Goal: Task Accomplishment & Management: Use online tool/utility

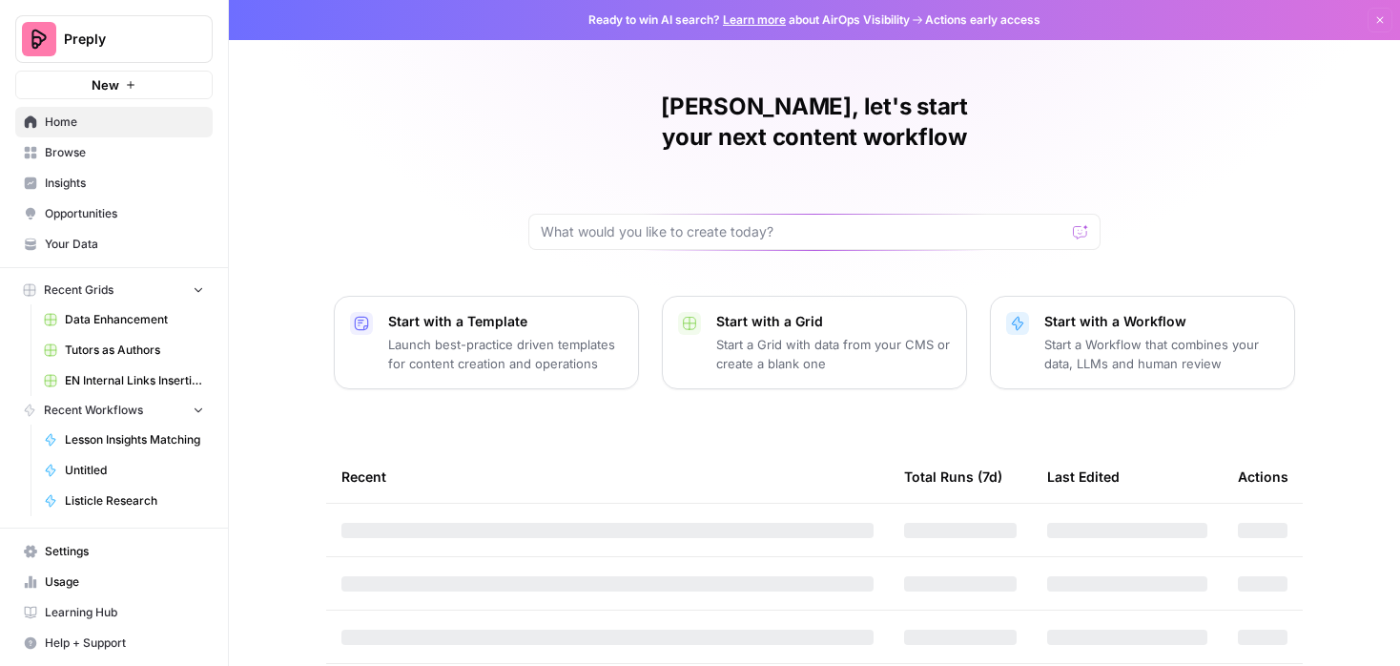
click at [107, 247] on span "Your Data" at bounding box center [124, 244] width 159 height 17
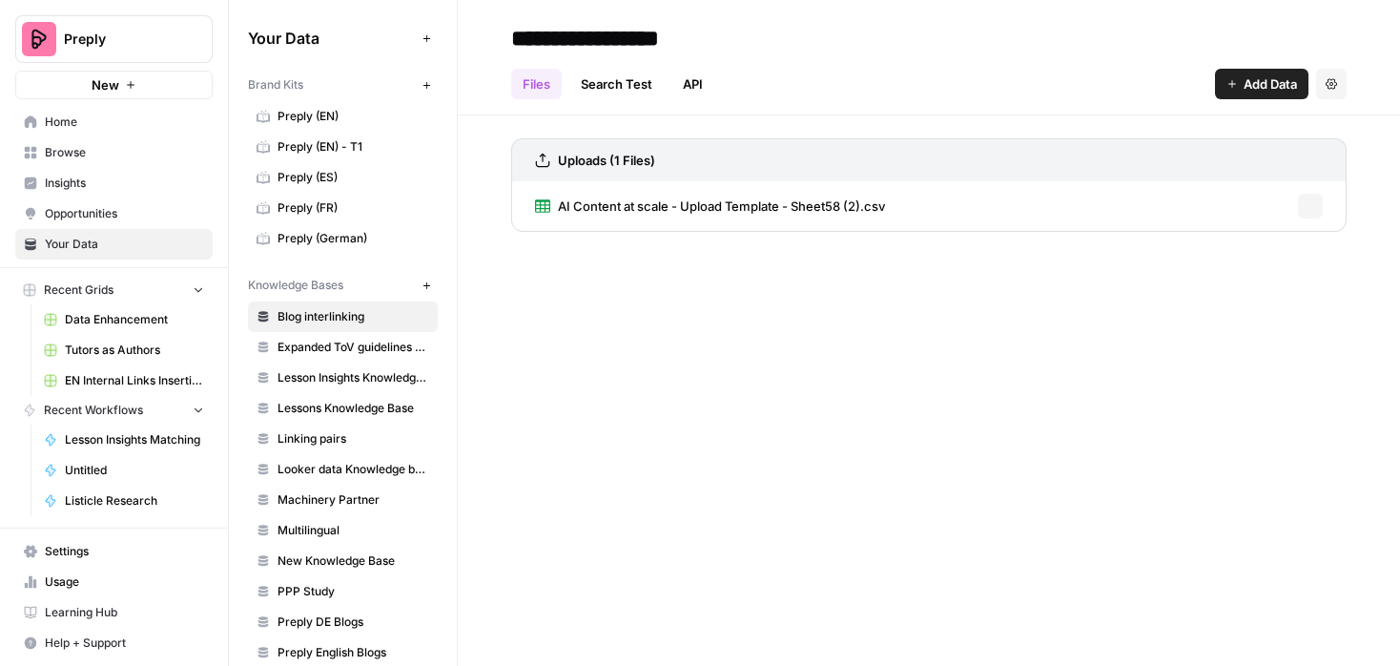
click at [432, 287] on button "New" at bounding box center [426, 285] width 23 height 23
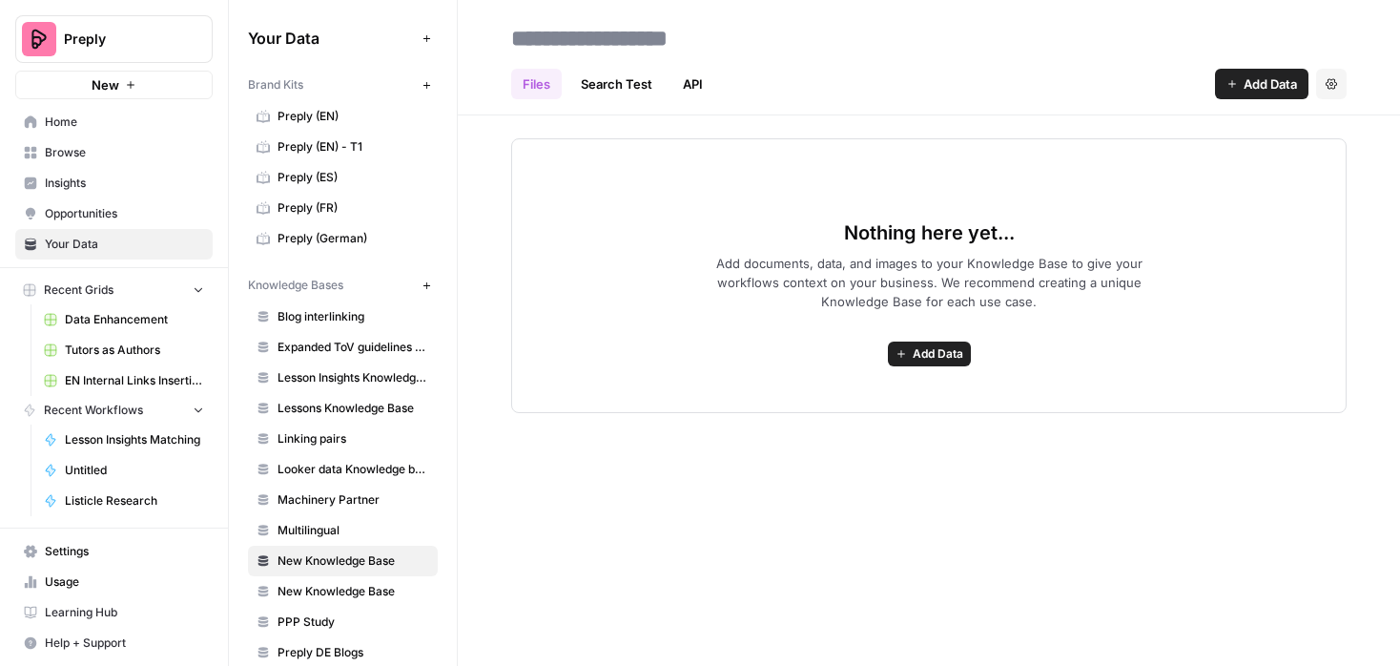
click at [694, 80] on link "API" at bounding box center [692, 84] width 43 height 31
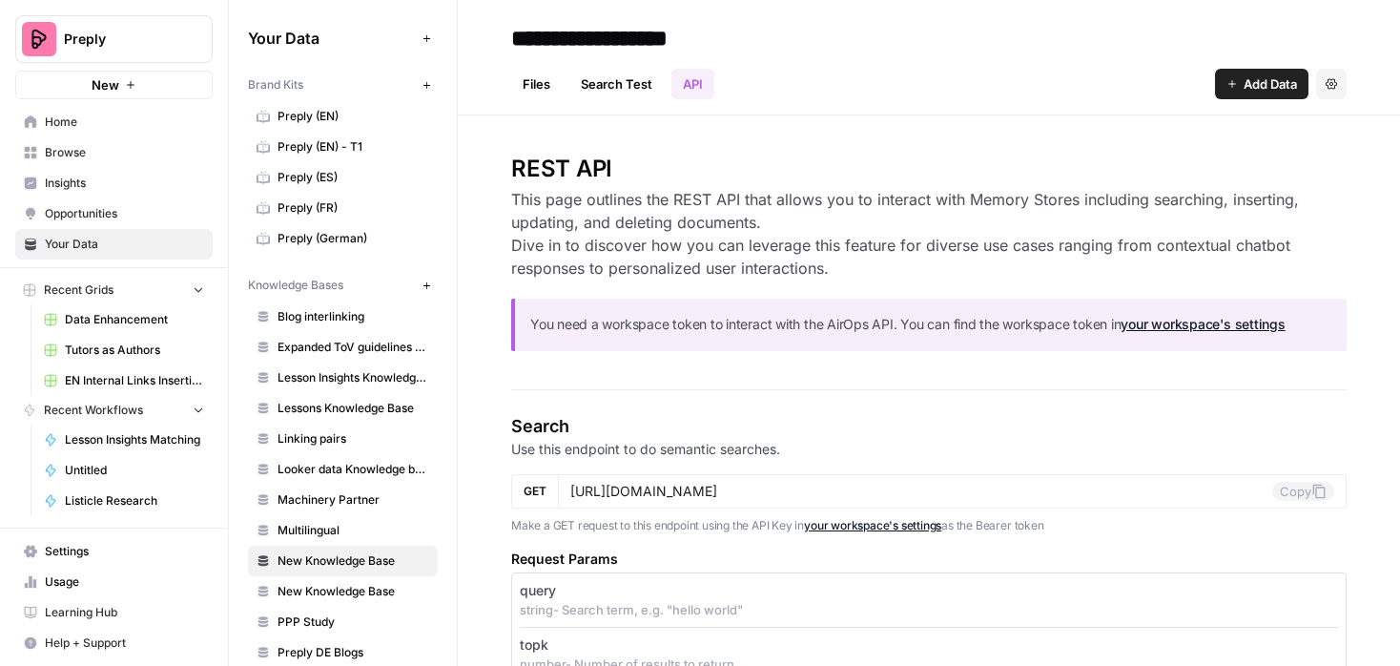
click at [632, 83] on link "Search Test" at bounding box center [616, 84] width 94 height 31
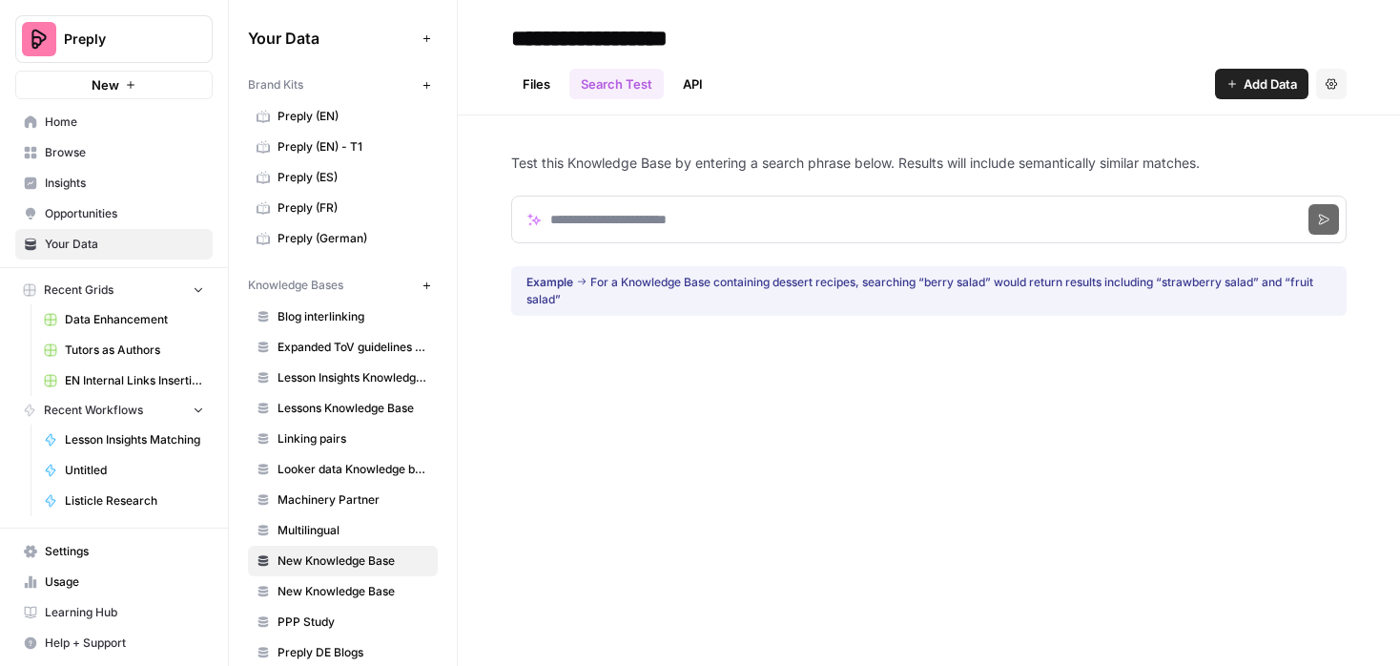
click at [547, 77] on link "Files" at bounding box center [536, 84] width 51 height 31
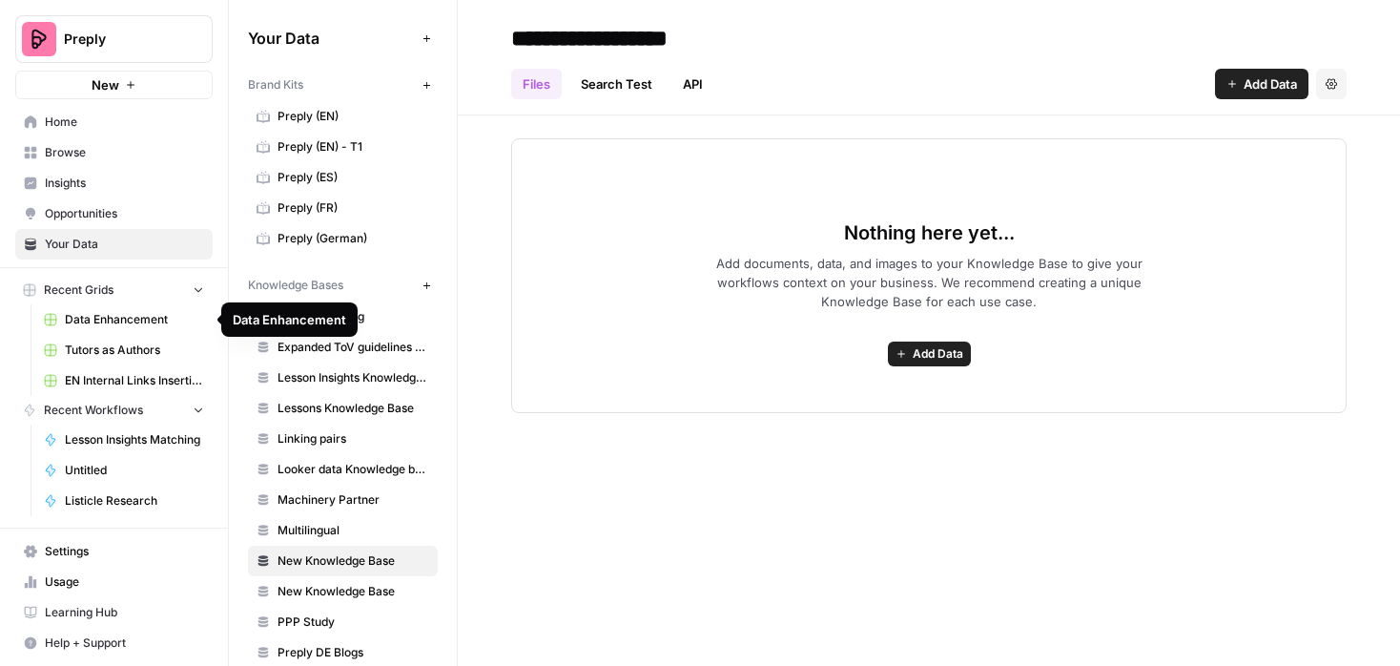
click at [143, 314] on span "Data Enhancement" at bounding box center [134, 319] width 139 height 17
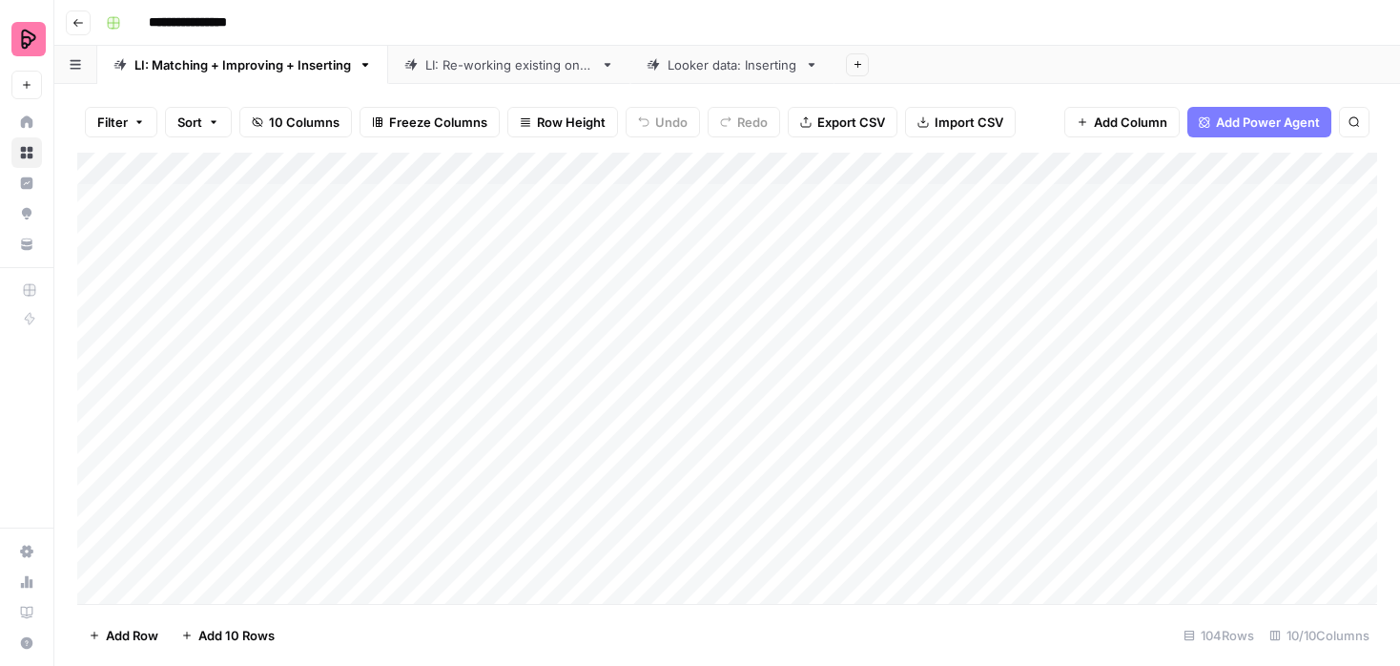
click at [1119, 172] on div "Add Column" at bounding box center [727, 378] width 1300 height 451
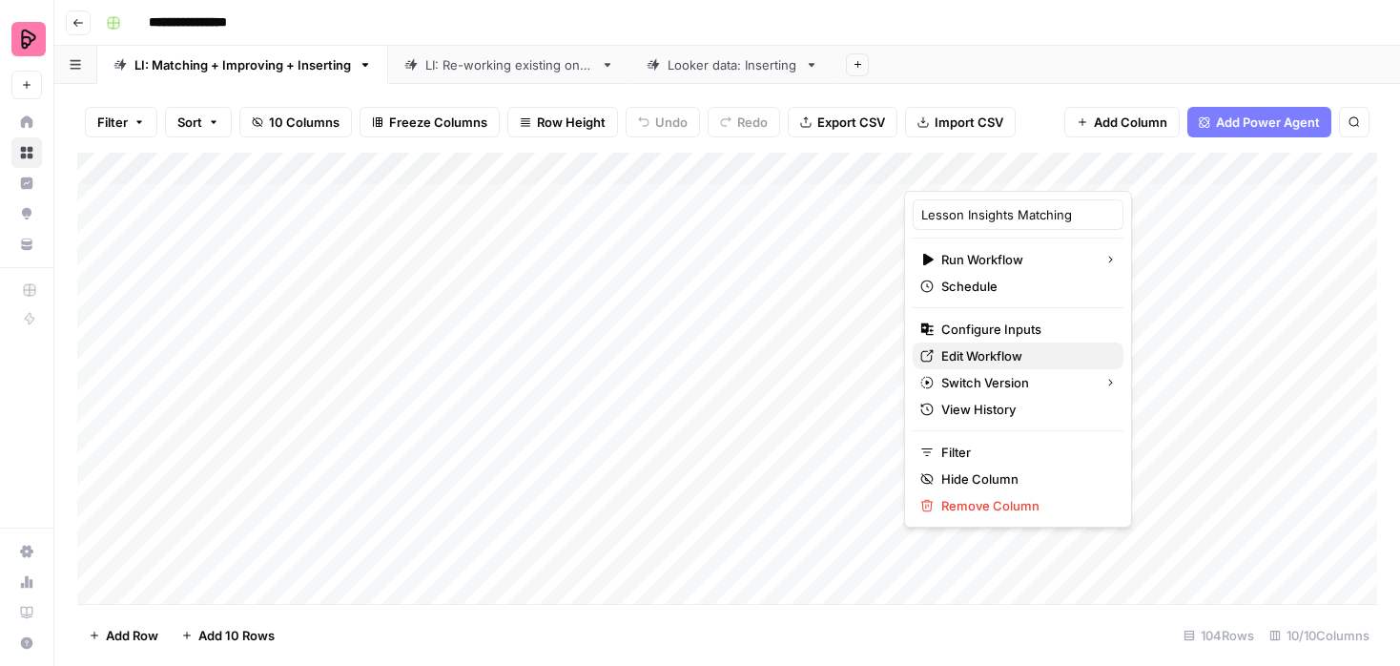
click at [972, 351] on span "Edit Workflow" at bounding box center [1024, 355] width 167 height 19
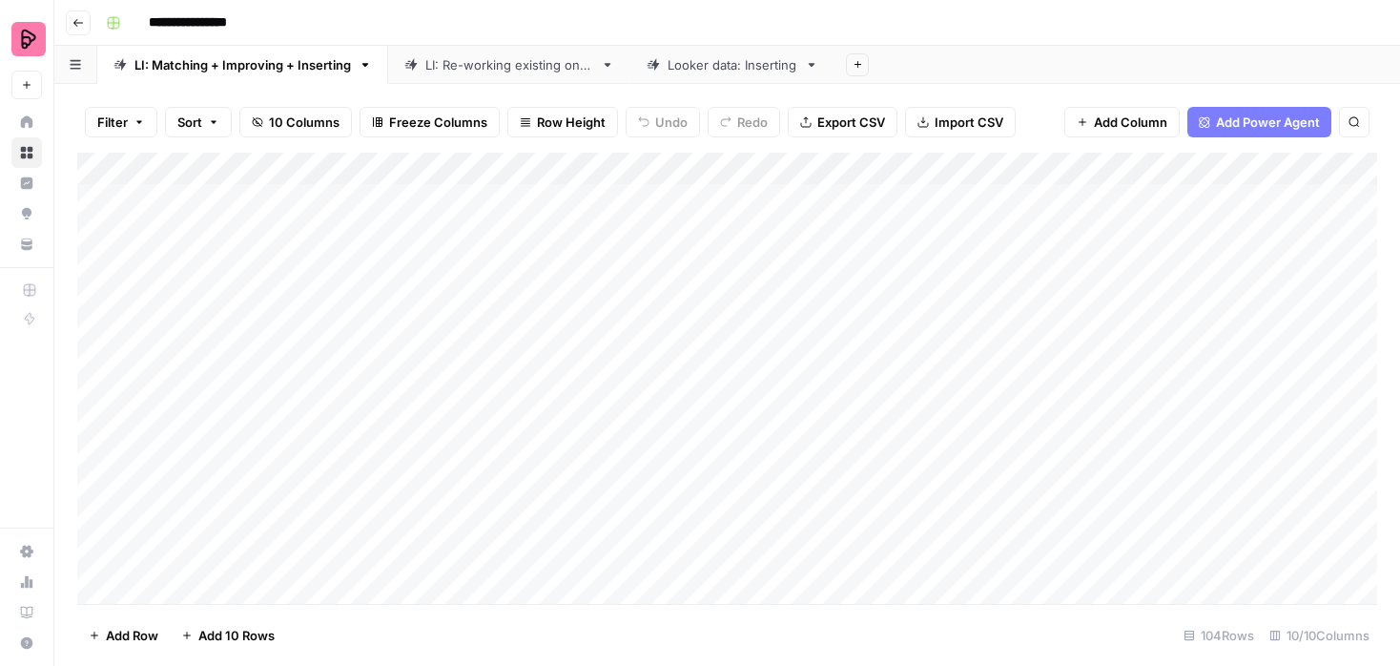
click at [1120, 168] on div "Add Column" at bounding box center [727, 378] width 1300 height 451
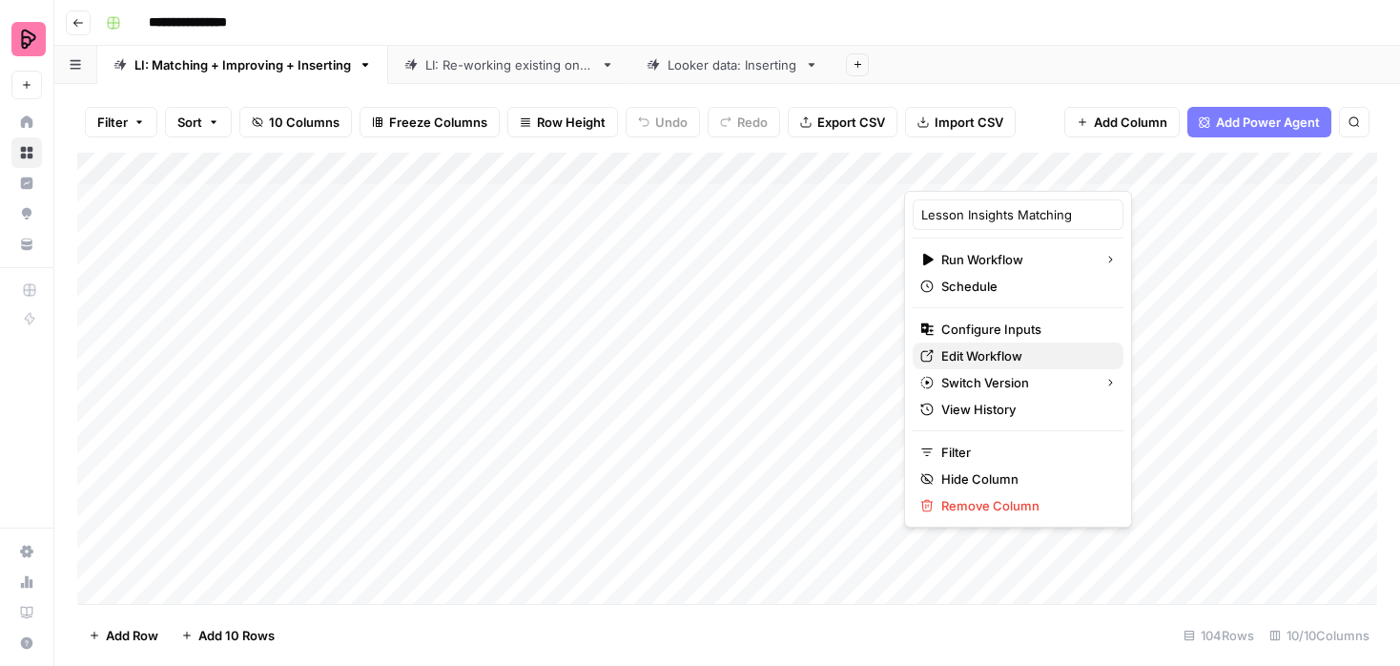
click at [979, 352] on span "Edit Workflow" at bounding box center [1024, 355] width 167 height 19
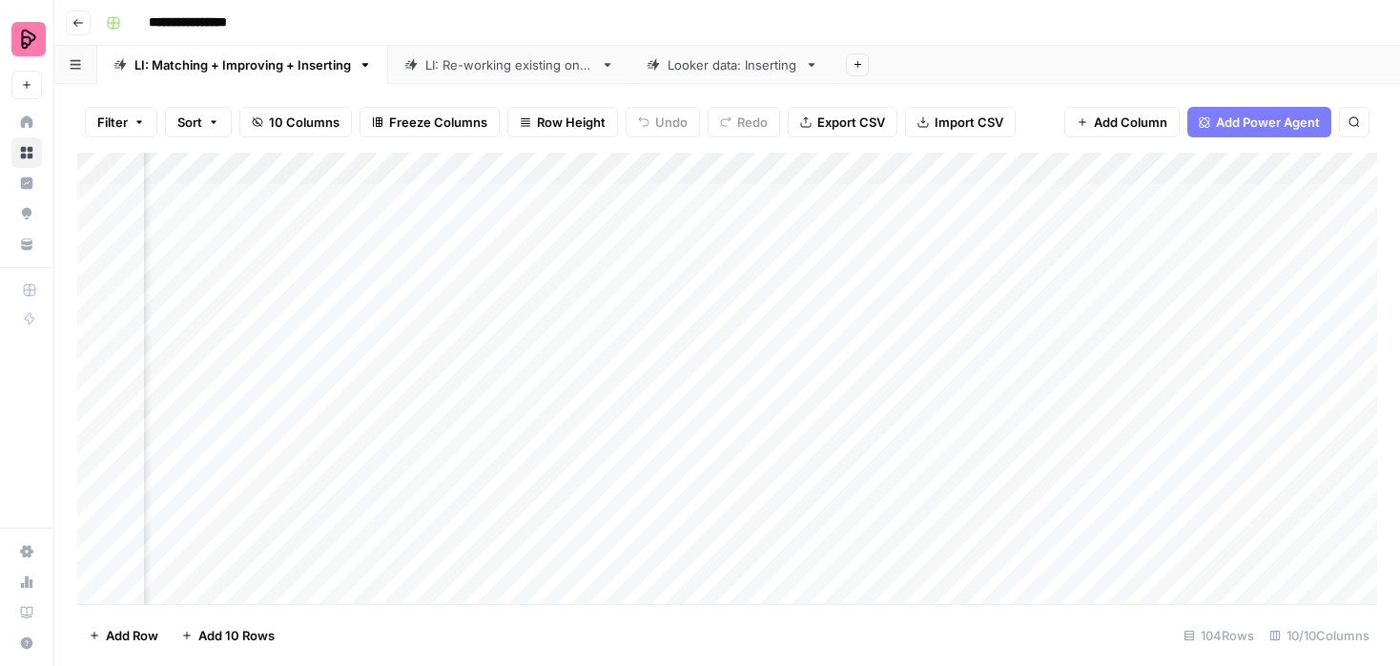
scroll to position [0, 504]
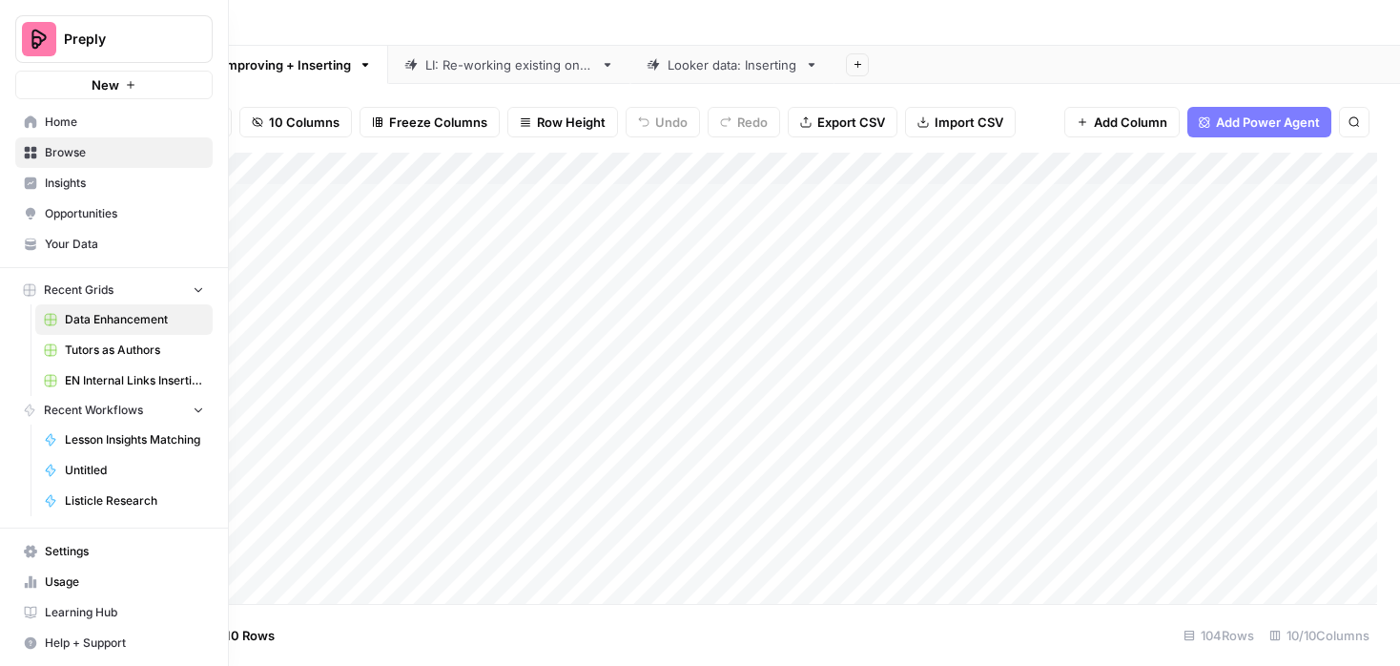
click at [37, 116] on link "Home" at bounding box center [113, 122] width 197 height 31
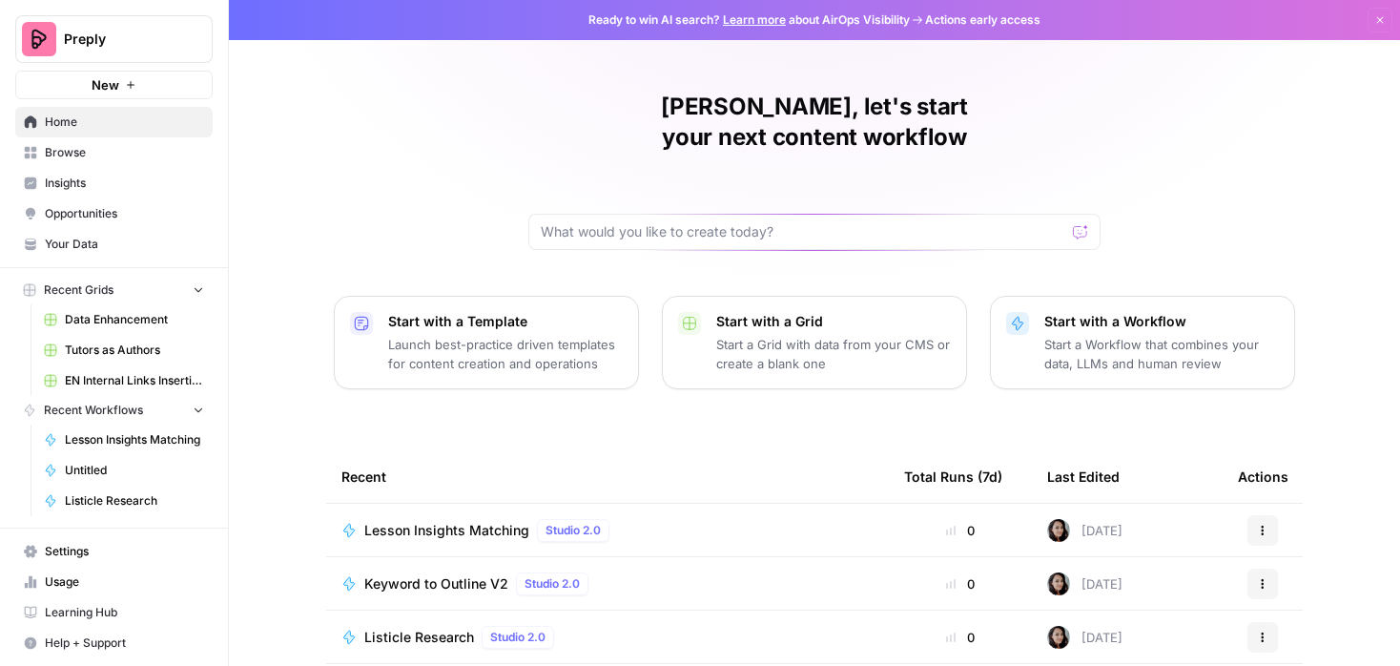
click at [64, 152] on span "Browse" at bounding box center [124, 152] width 159 height 17
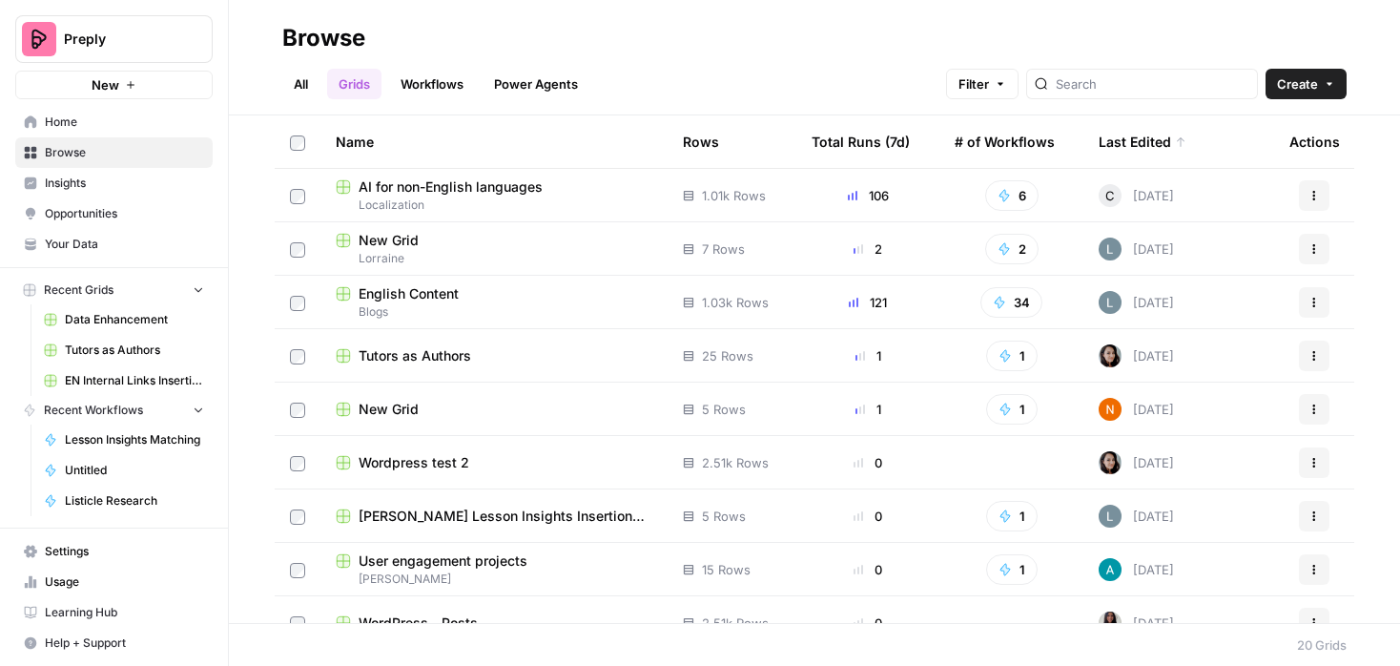
click at [448, 287] on span "English Content" at bounding box center [409, 293] width 100 height 19
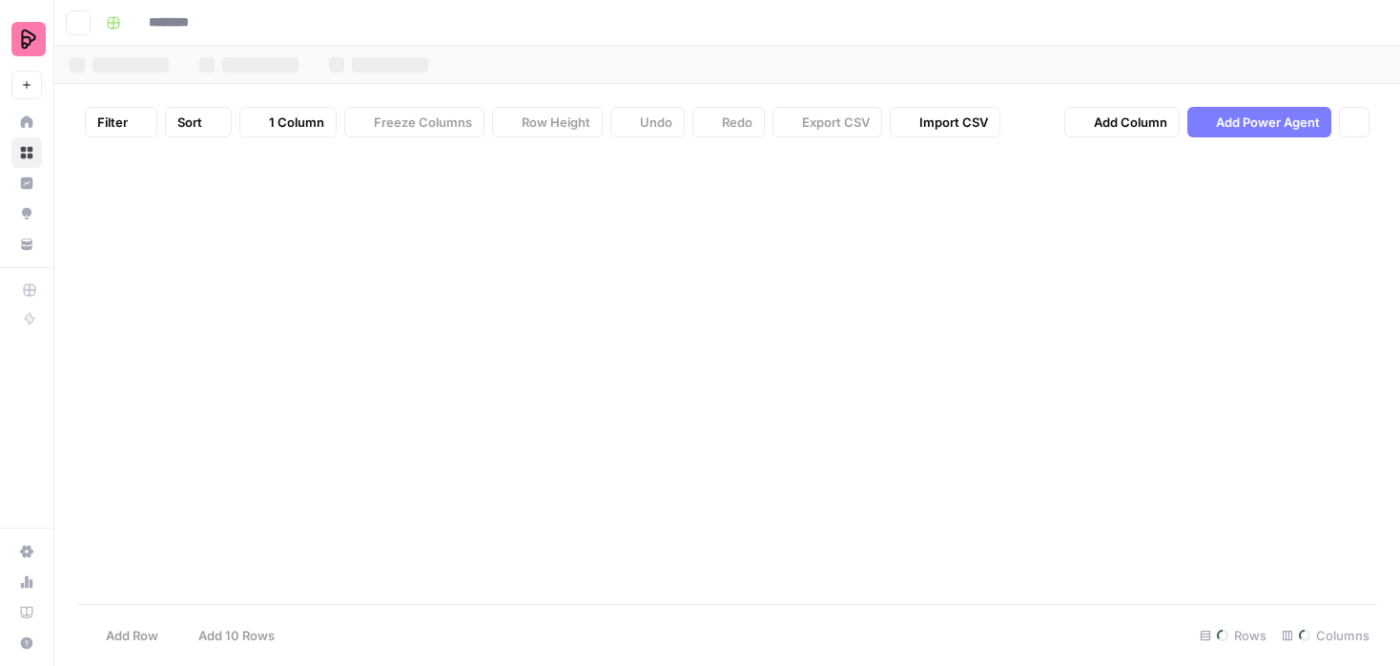
type input "**********"
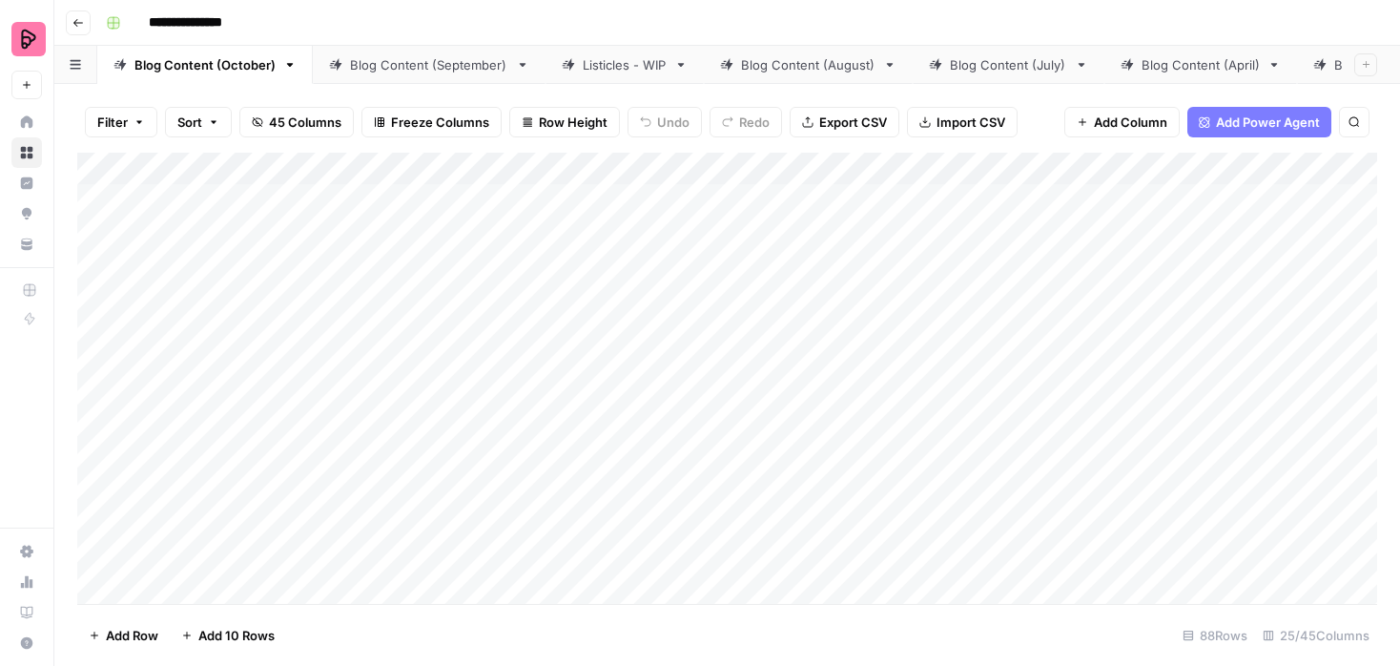
click at [1153, 167] on div "Add Column" at bounding box center [727, 378] width 1300 height 451
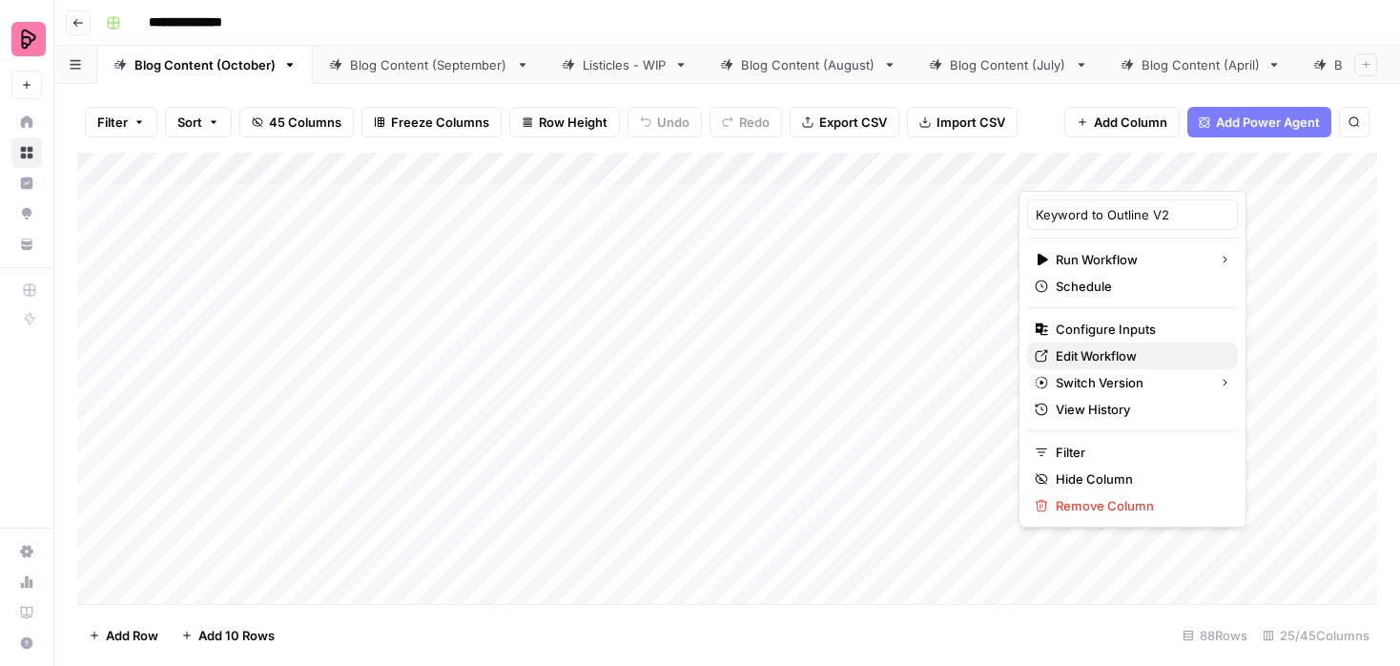
click at [1074, 355] on span "Edit Workflow" at bounding box center [1139, 355] width 167 height 19
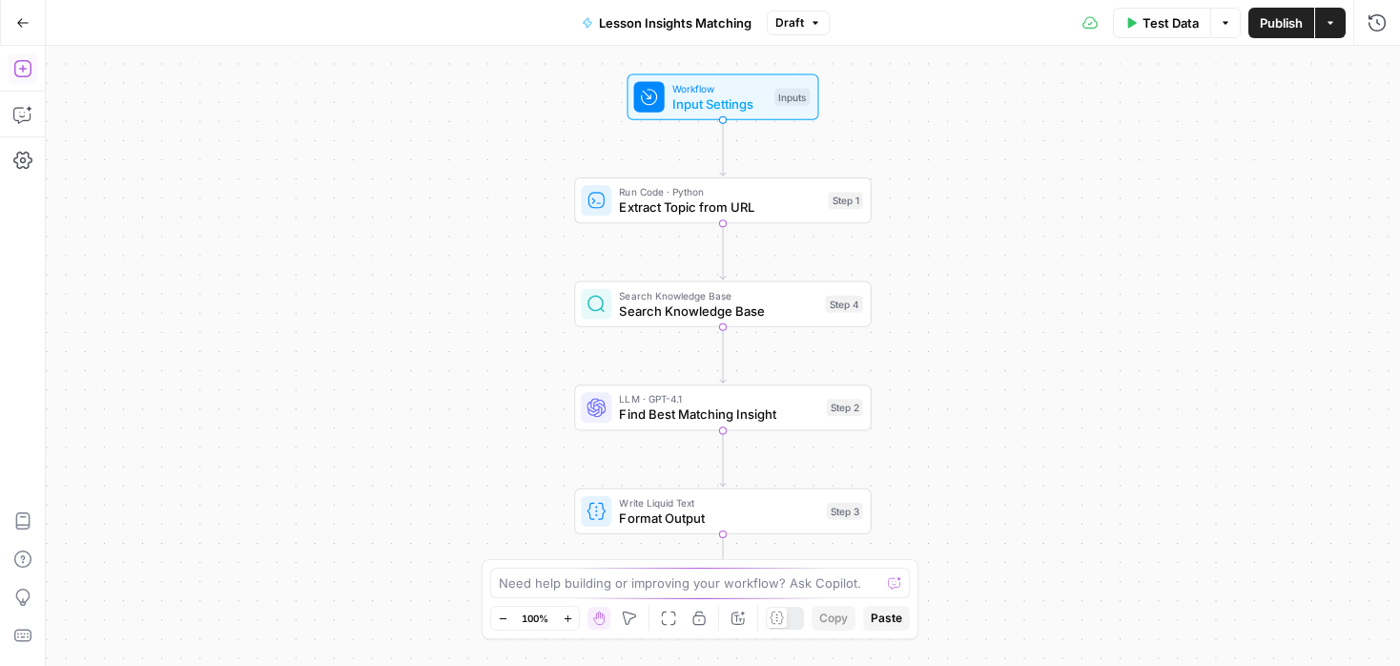
click at [26, 70] on icon "button" at bounding box center [22, 68] width 19 height 19
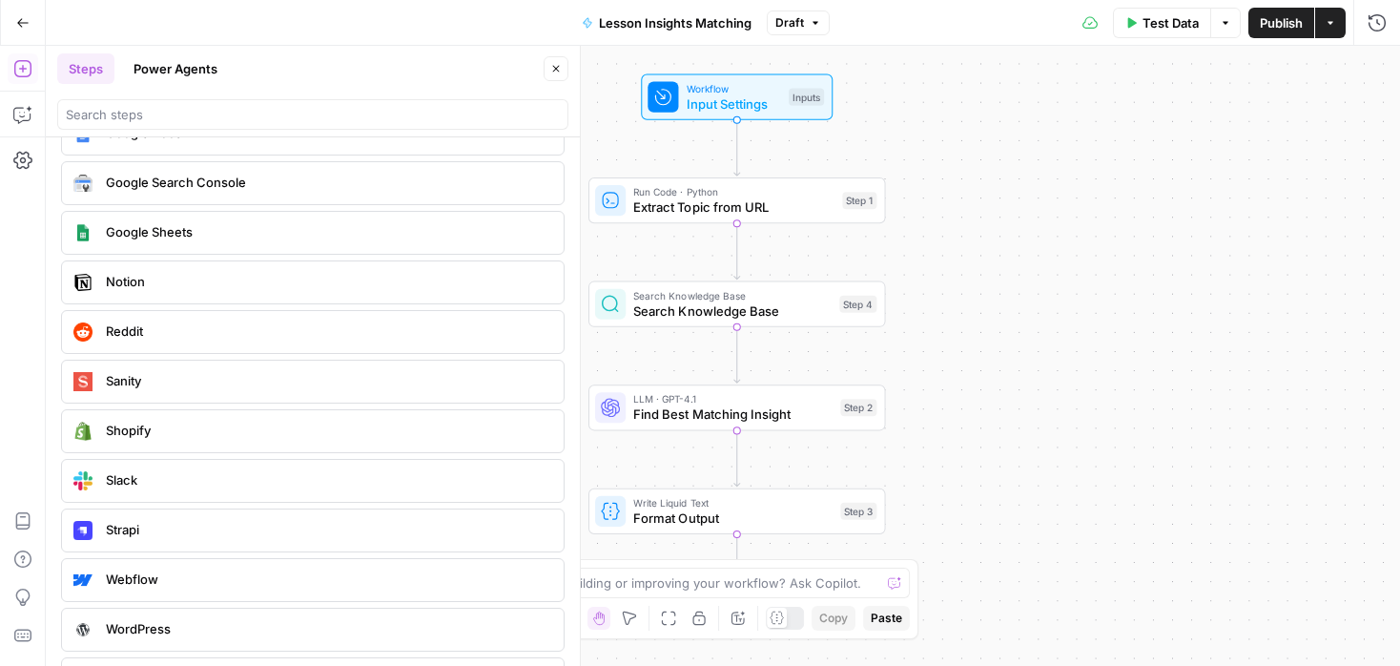
scroll to position [4129, 0]
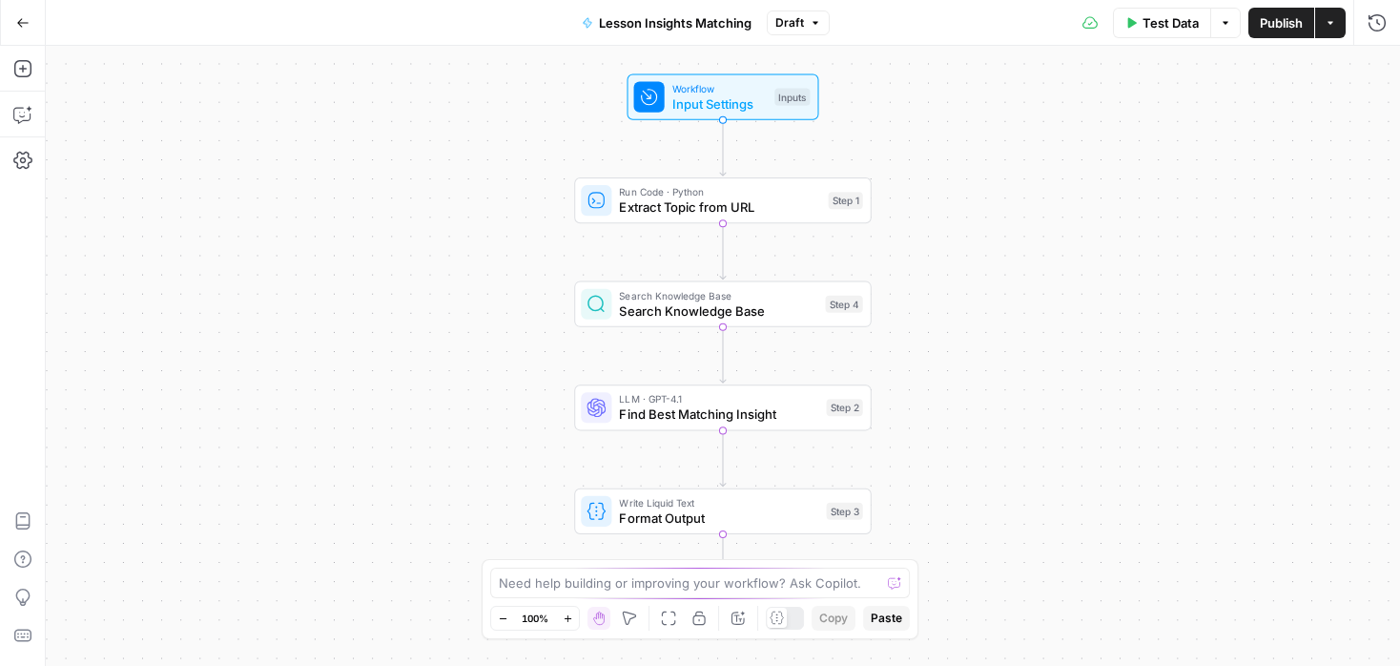
click at [789, 616] on div at bounding box center [785, 618] width 38 height 23
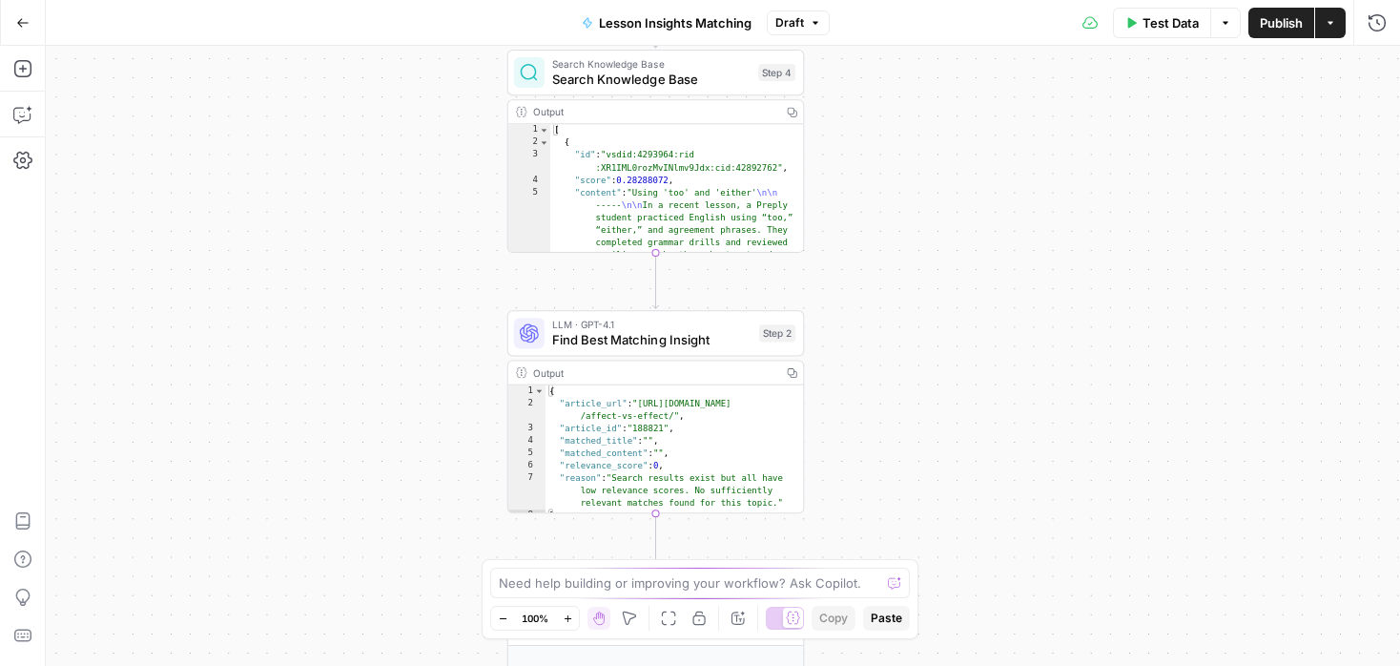
click at [741, 338] on span "Find Best Matching Insight" at bounding box center [651, 339] width 199 height 19
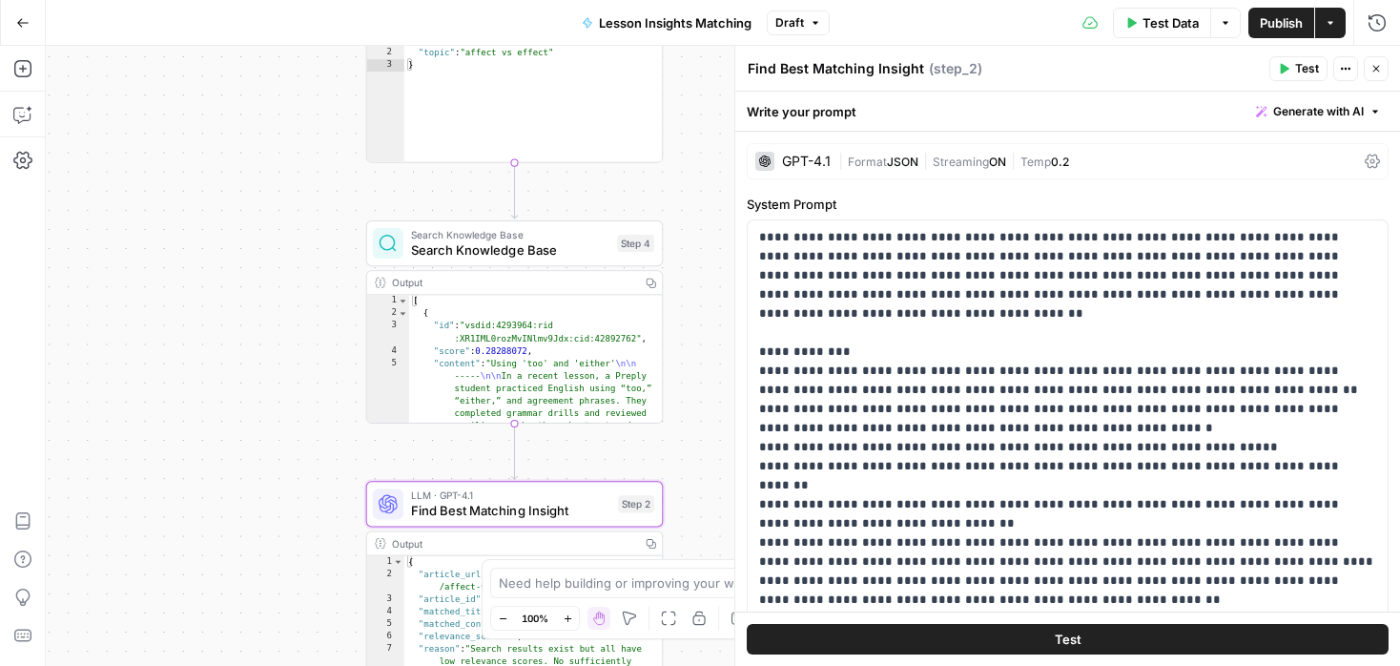
click at [581, 245] on span "Search Knowledge Base" at bounding box center [510, 249] width 198 height 19
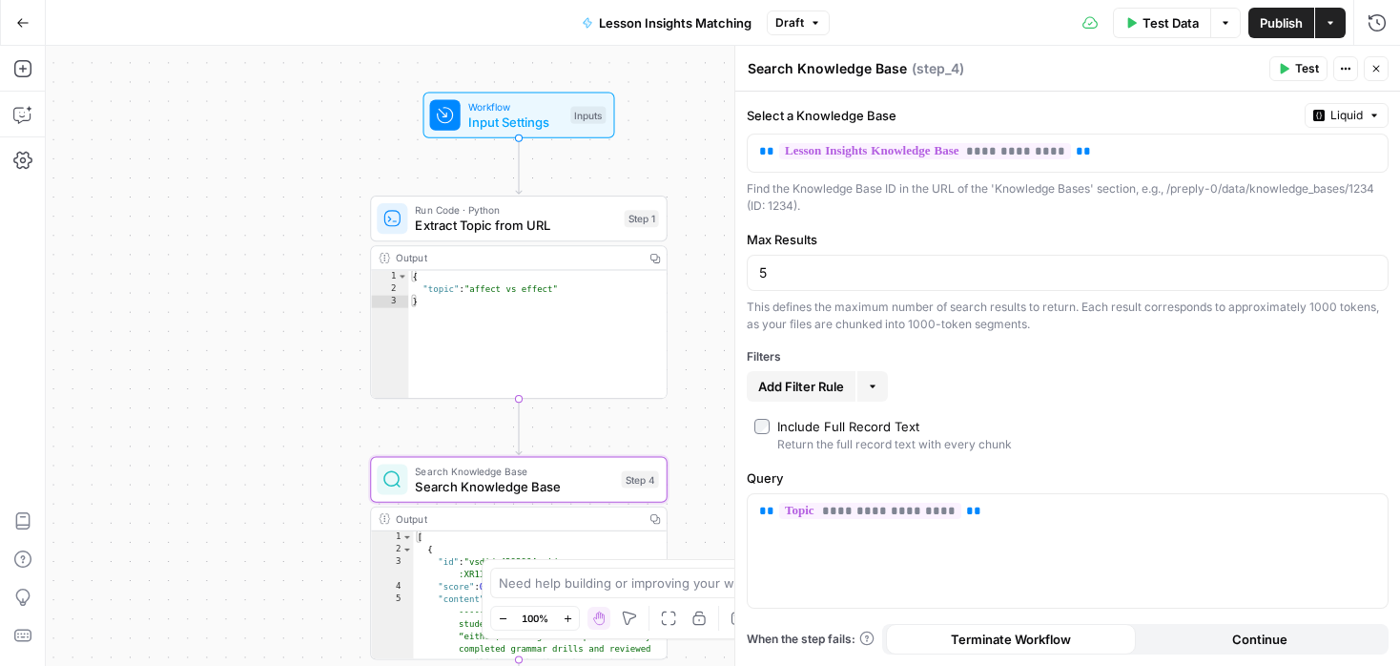
click at [22, 24] on icon "button" at bounding box center [22, 22] width 13 height 13
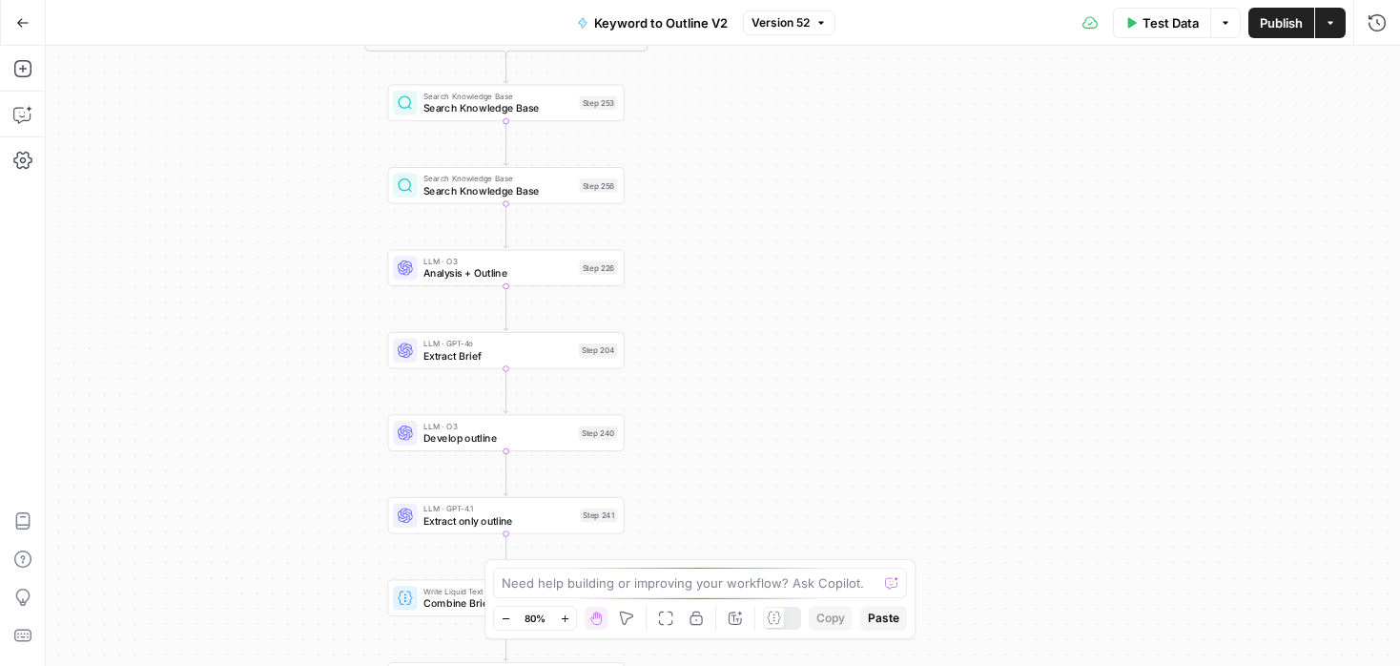
click at [533, 267] on span "Analysis + Outline" at bounding box center [498, 272] width 150 height 15
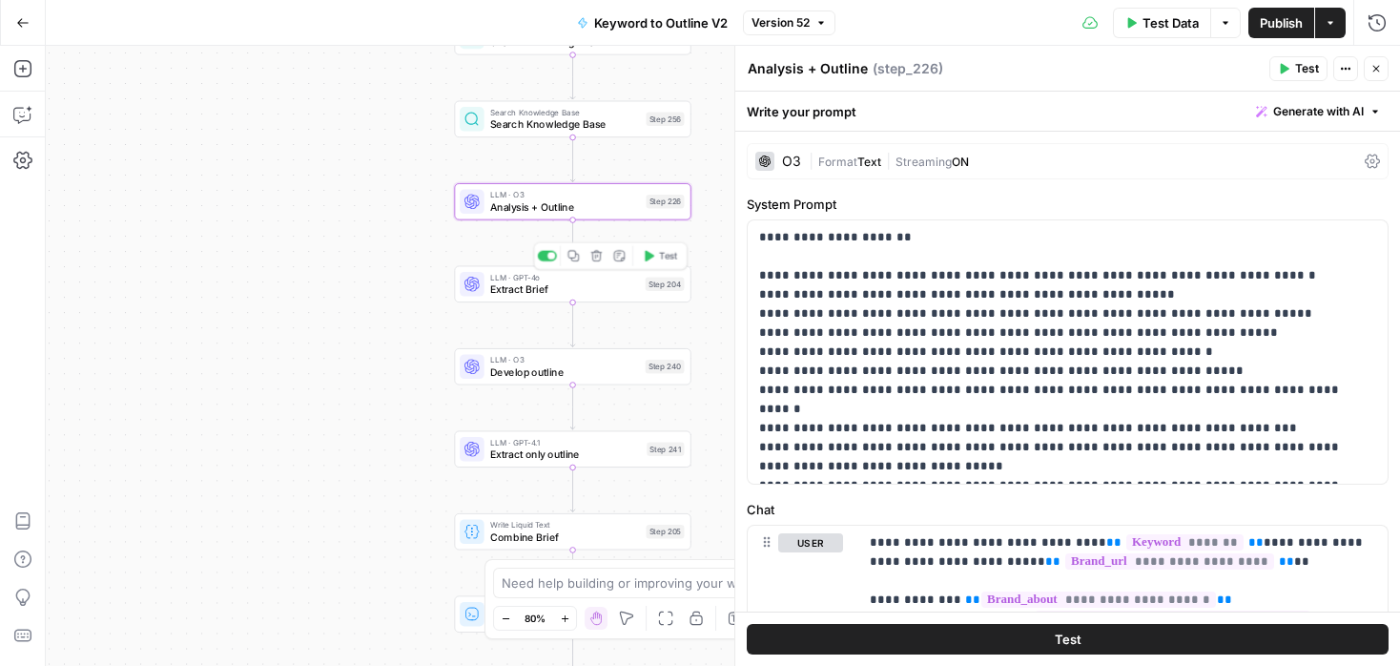
click at [610, 288] on span "Extract Brief" at bounding box center [564, 288] width 149 height 15
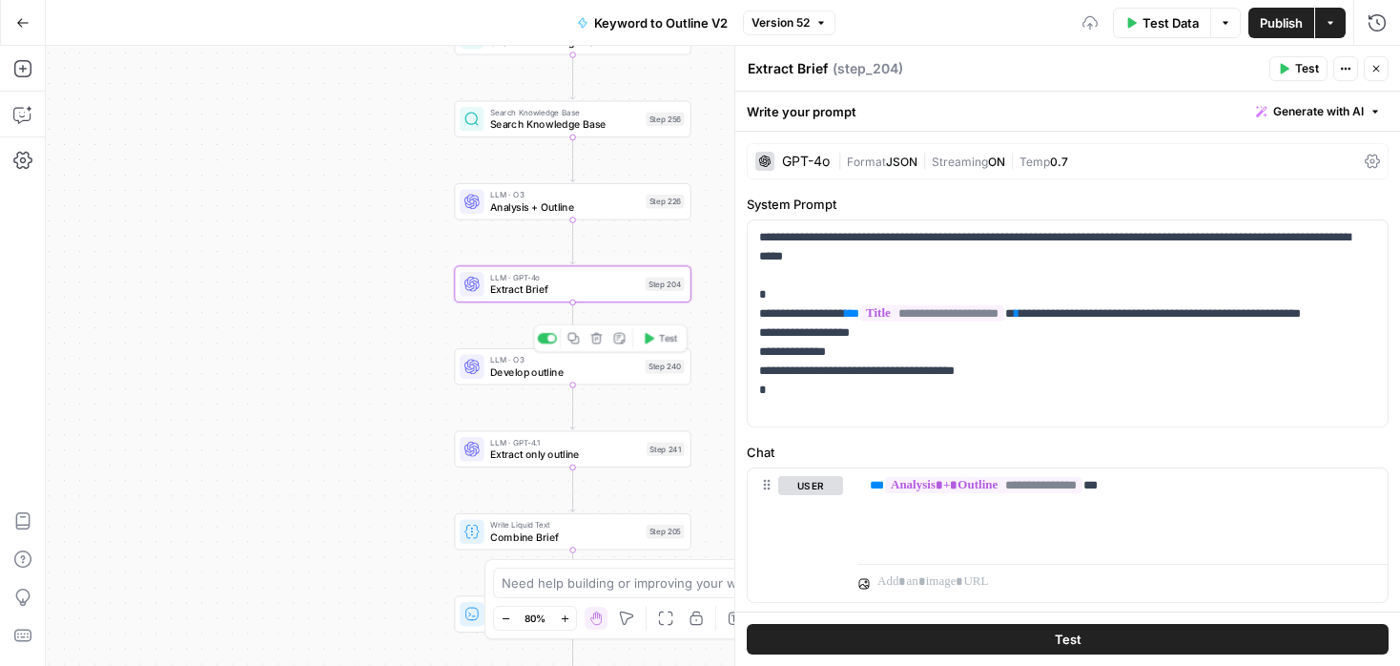
click at [601, 381] on div "LLM · O3 Develop outline Step 240 Copy step Delete step Add Note Test" at bounding box center [572, 366] width 237 height 36
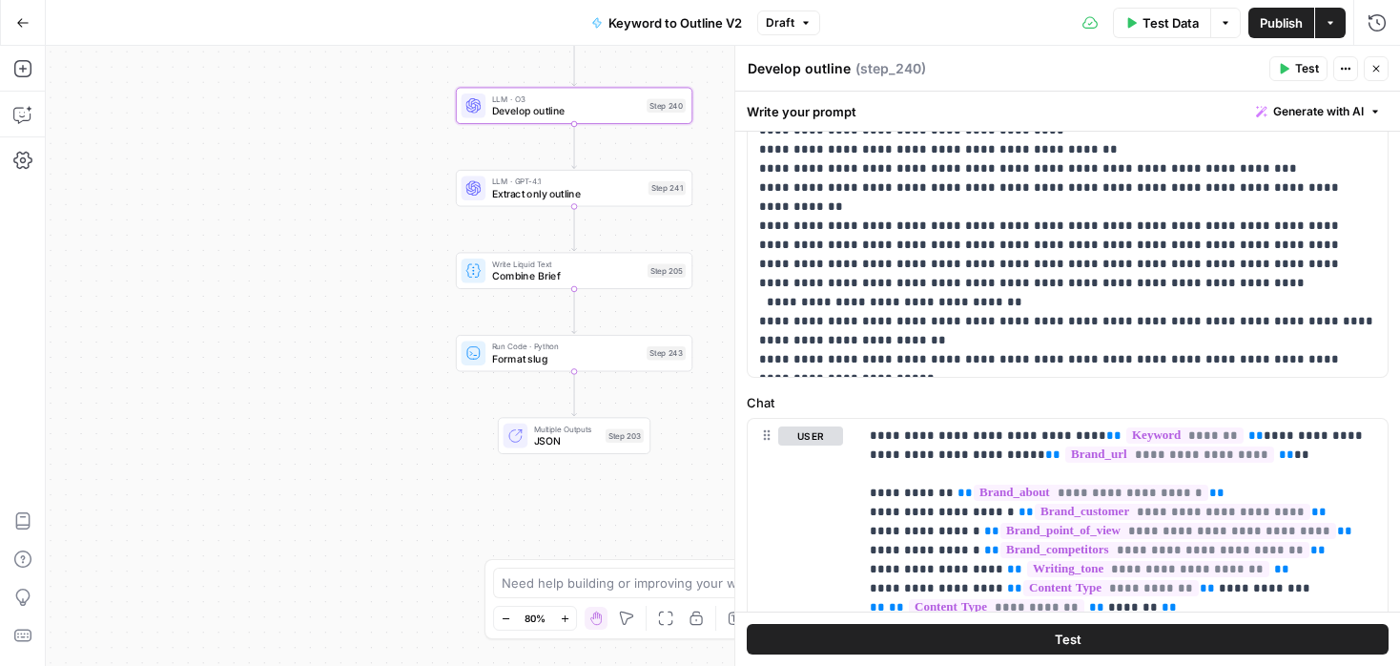
scroll to position [215, 0]
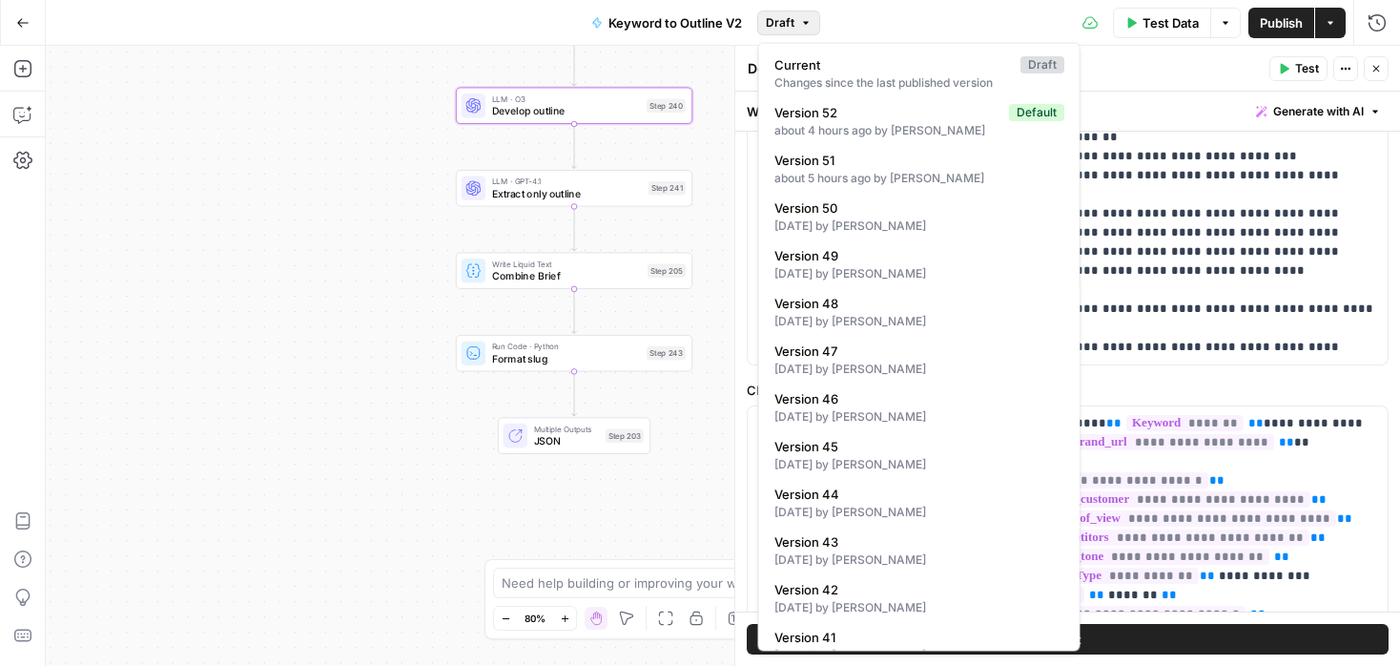
click at [785, 19] on span "Draft" at bounding box center [780, 22] width 29 height 17
click at [822, 115] on span "Version 52" at bounding box center [887, 112] width 227 height 19
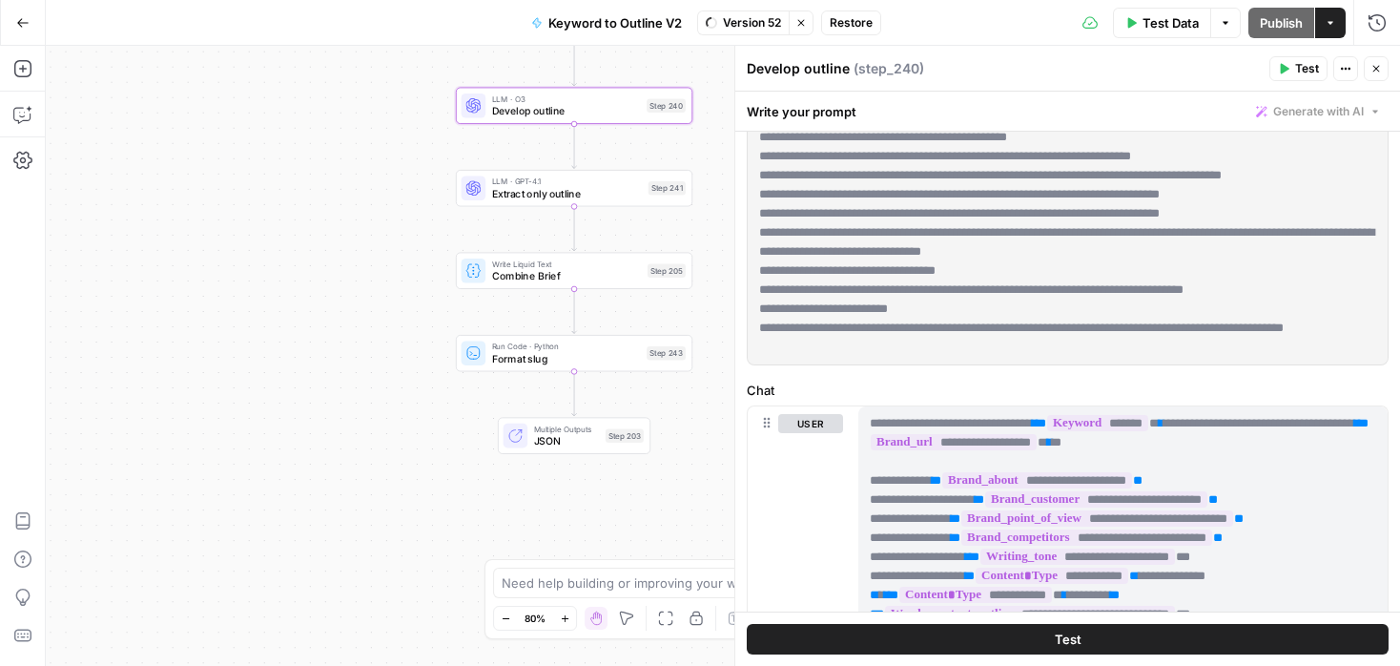
scroll to position [0, 0]
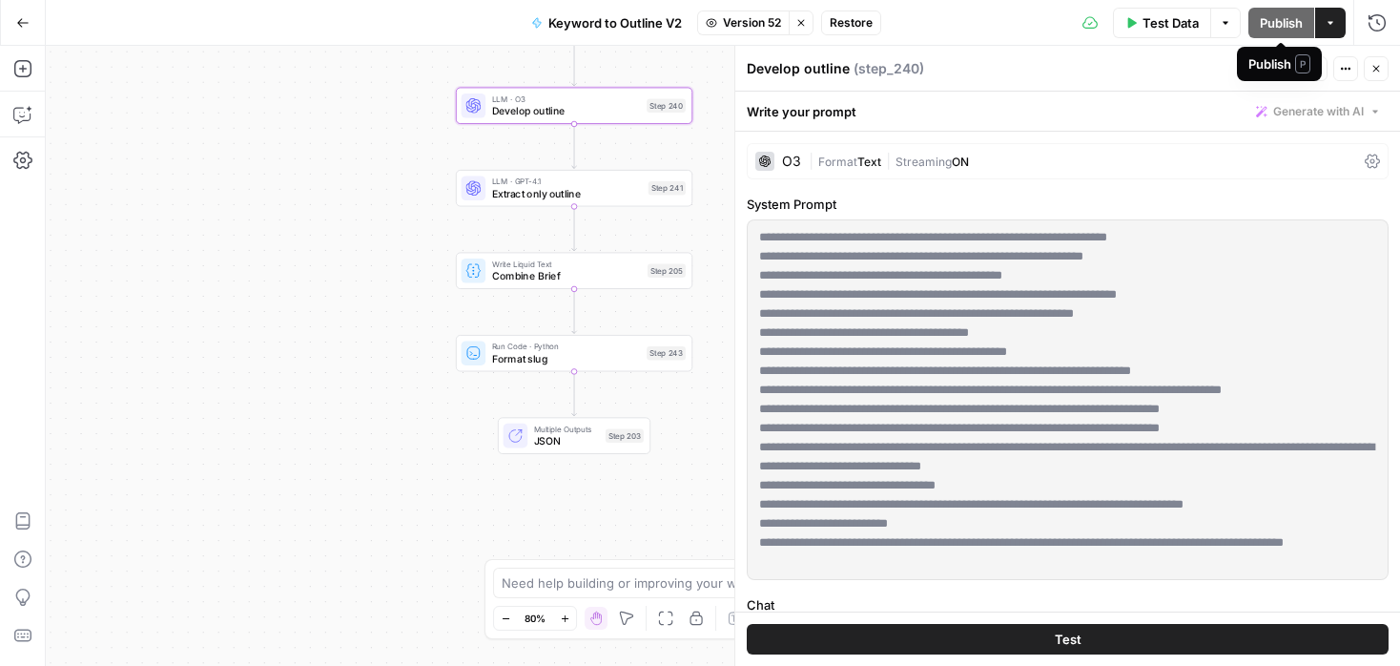
click at [851, 23] on span "Restore" at bounding box center [851, 22] width 43 height 17
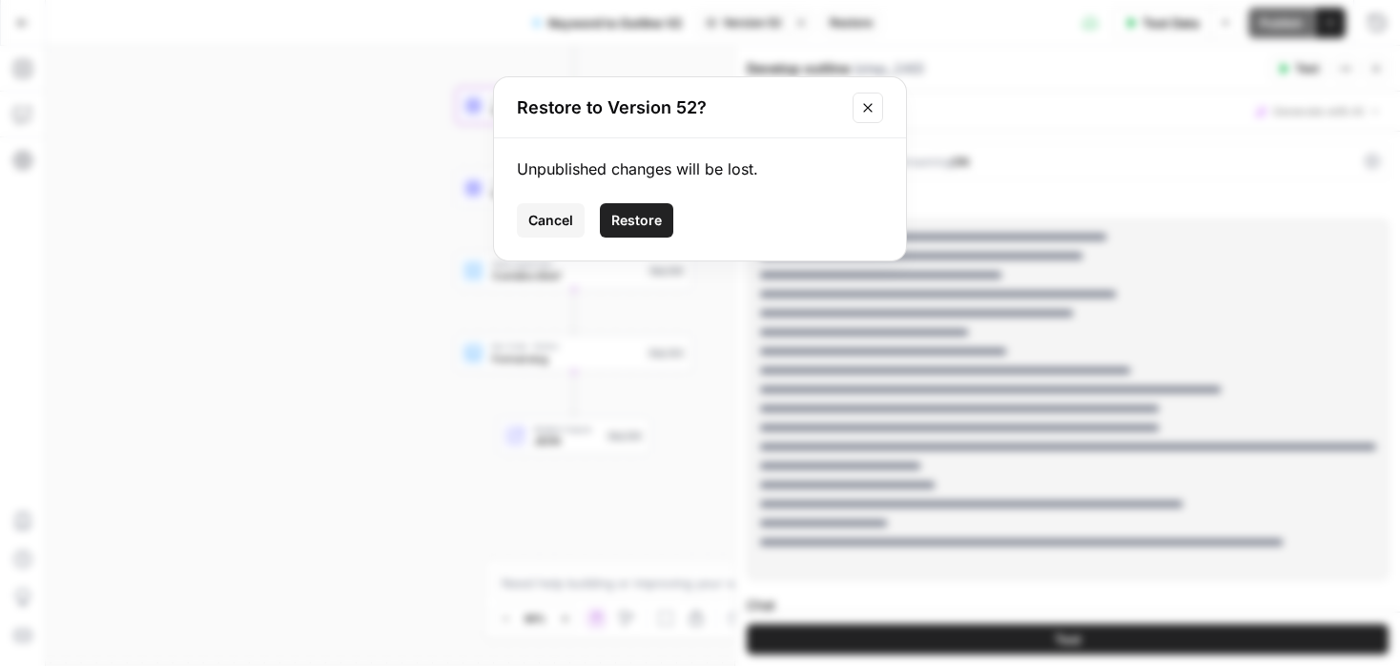
click at [653, 223] on span "Restore" at bounding box center [636, 220] width 51 height 19
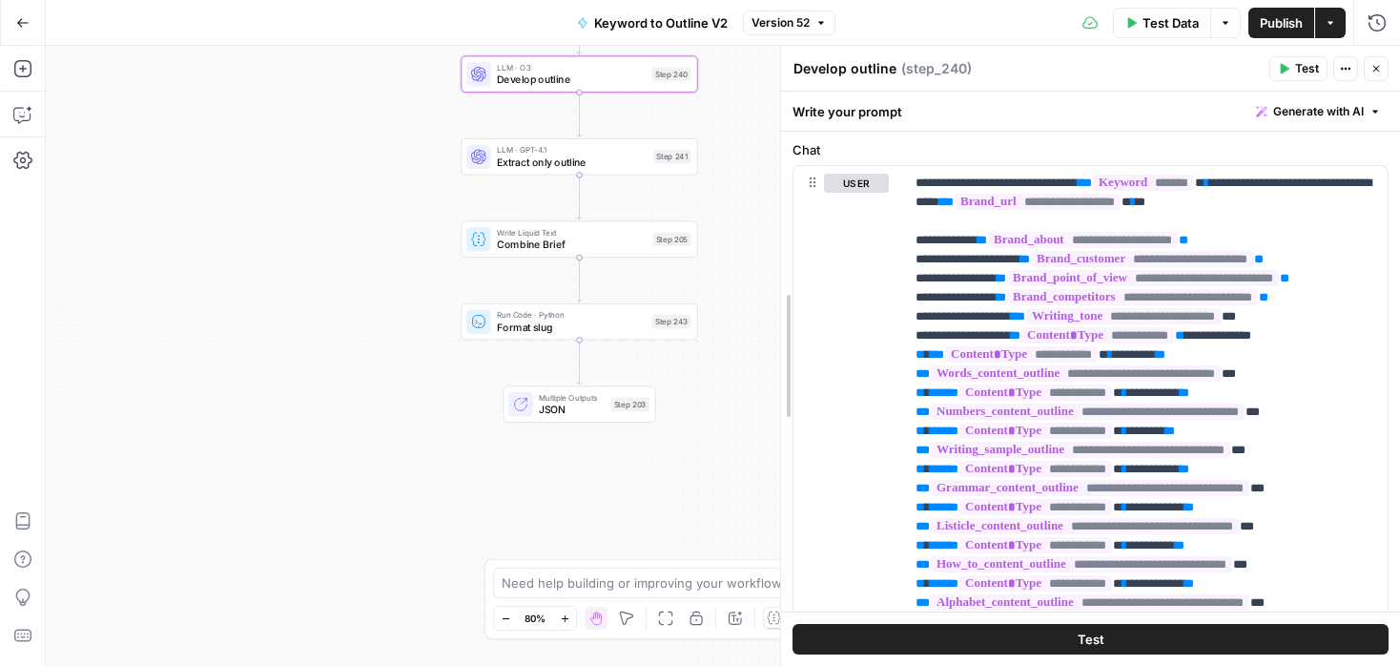
scroll to position [474, 0]
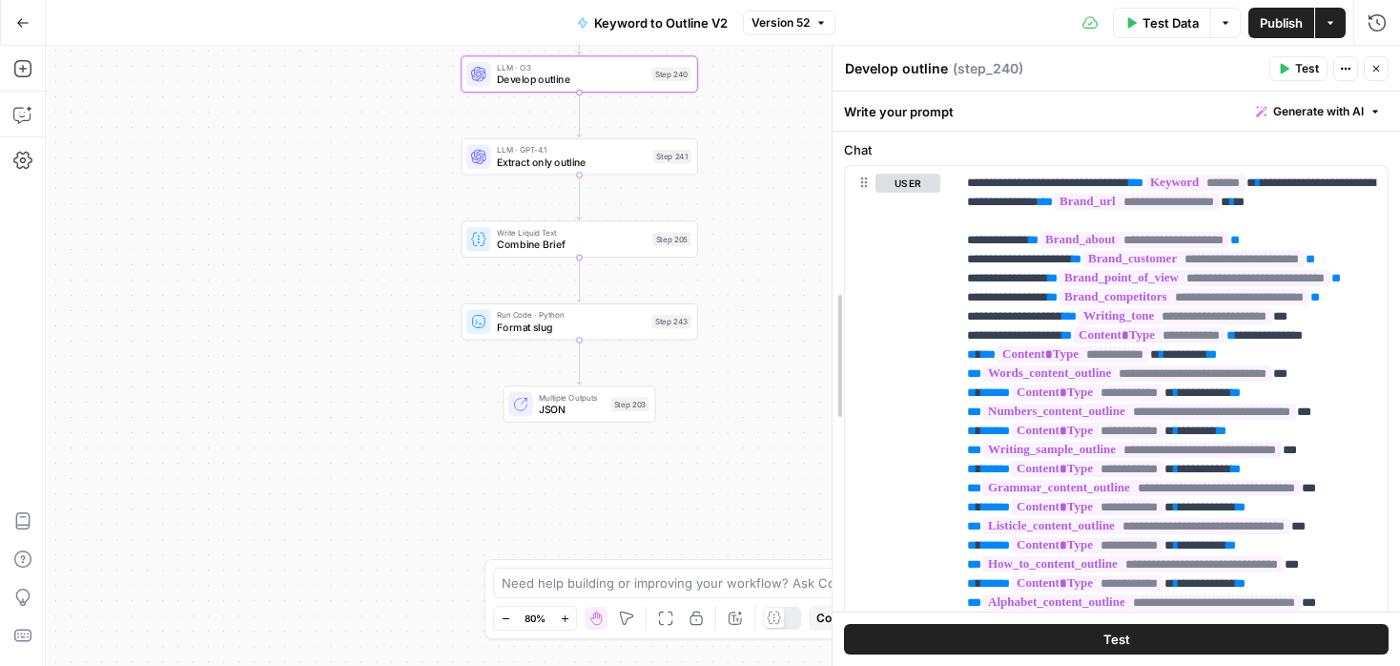
drag, startPoint x: 732, startPoint y: 216, endPoint x: 829, endPoint y: 226, distance: 96.8
click at [829, 226] on div at bounding box center [832, 356] width 19 height 620
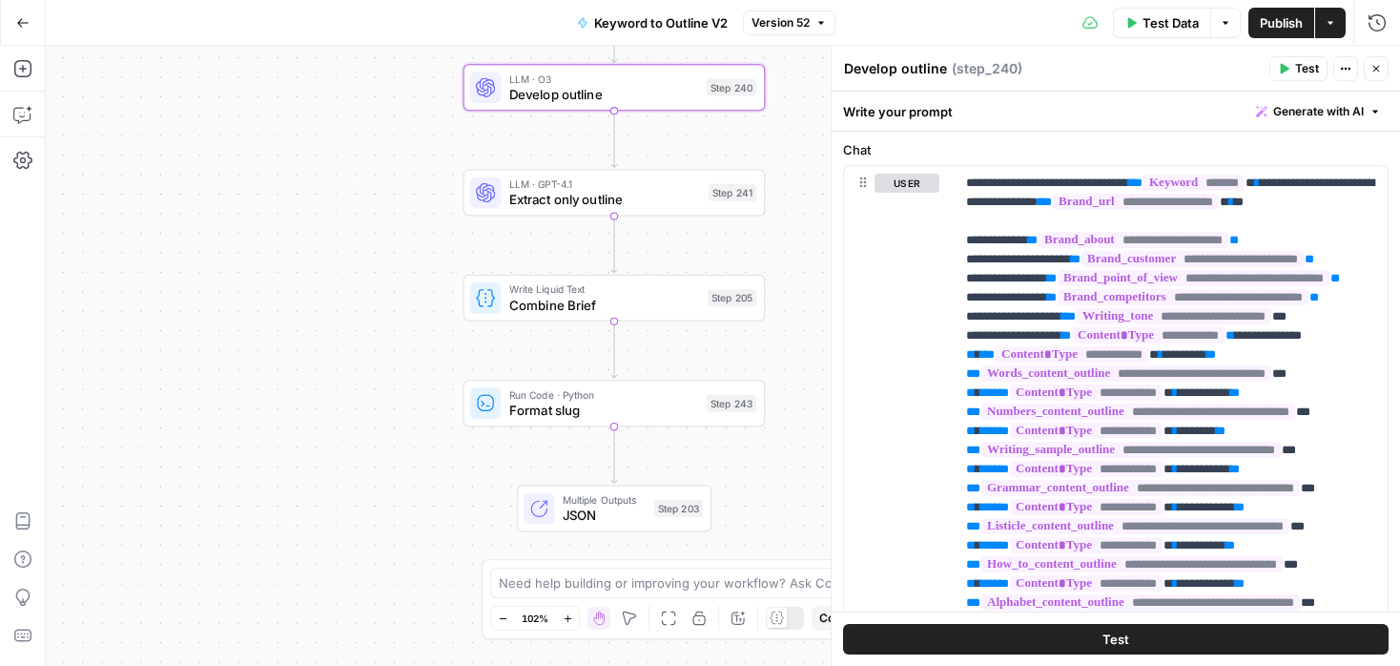
drag, startPoint x: 690, startPoint y: 566, endPoint x: 439, endPoint y: 566, distance: 250.8
click at [439, 566] on body "Preply New Home Browse Insights Opportunities Your Data Recent Grids Data Enhan…" at bounding box center [700, 333] width 1400 height 666
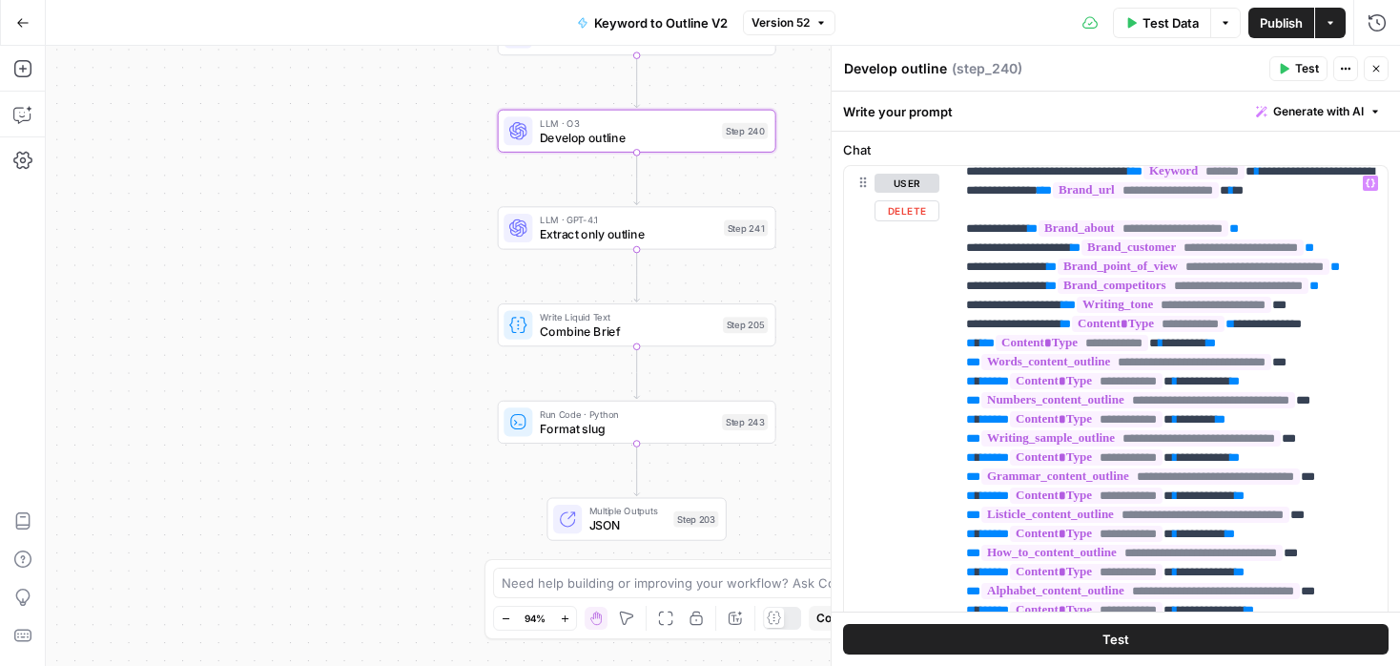
scroll to position [0, 0]
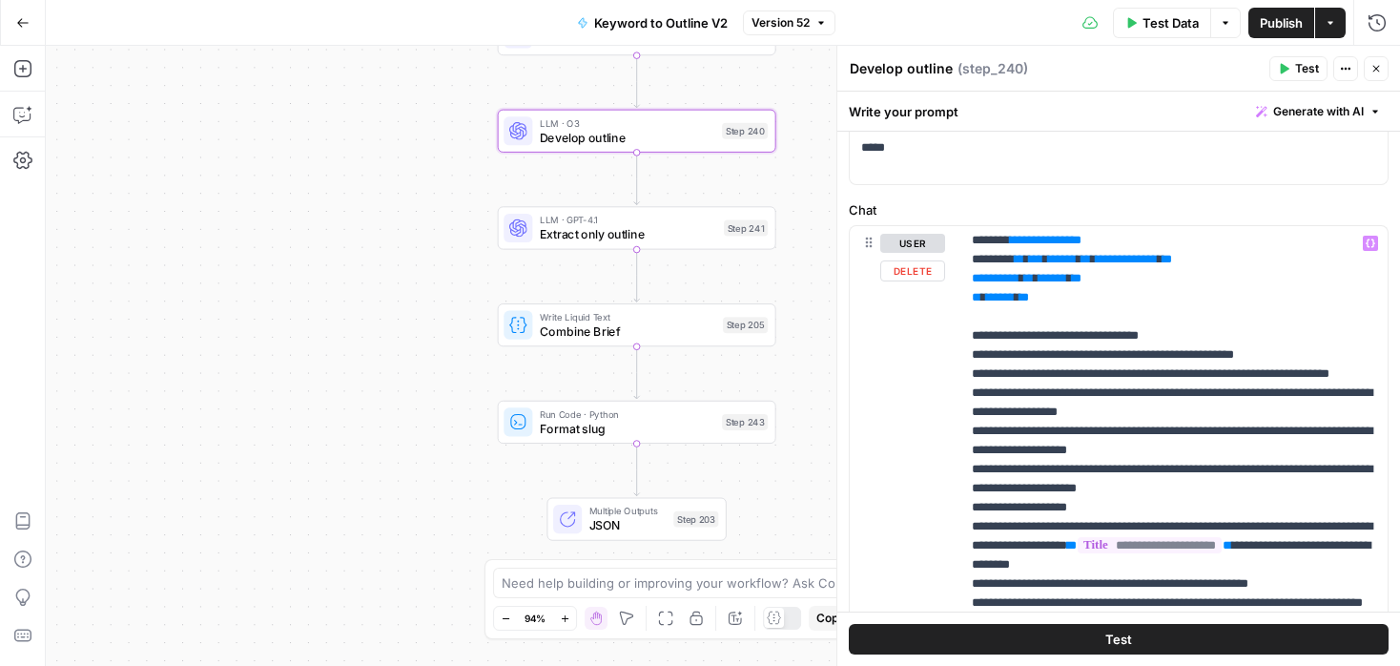
scroll to position [1842, 0]
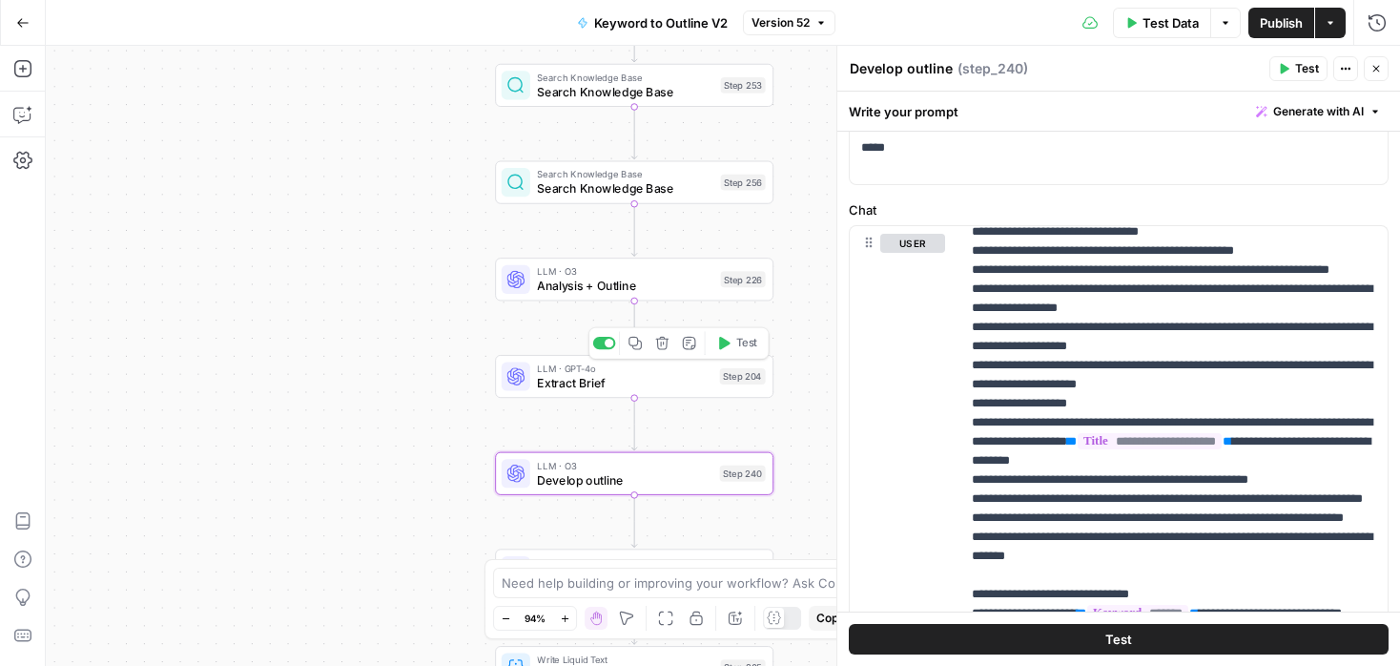
click at [679, 283] on span "Analysis + Outline" at bounding box center [625, 286] width 176 height 18
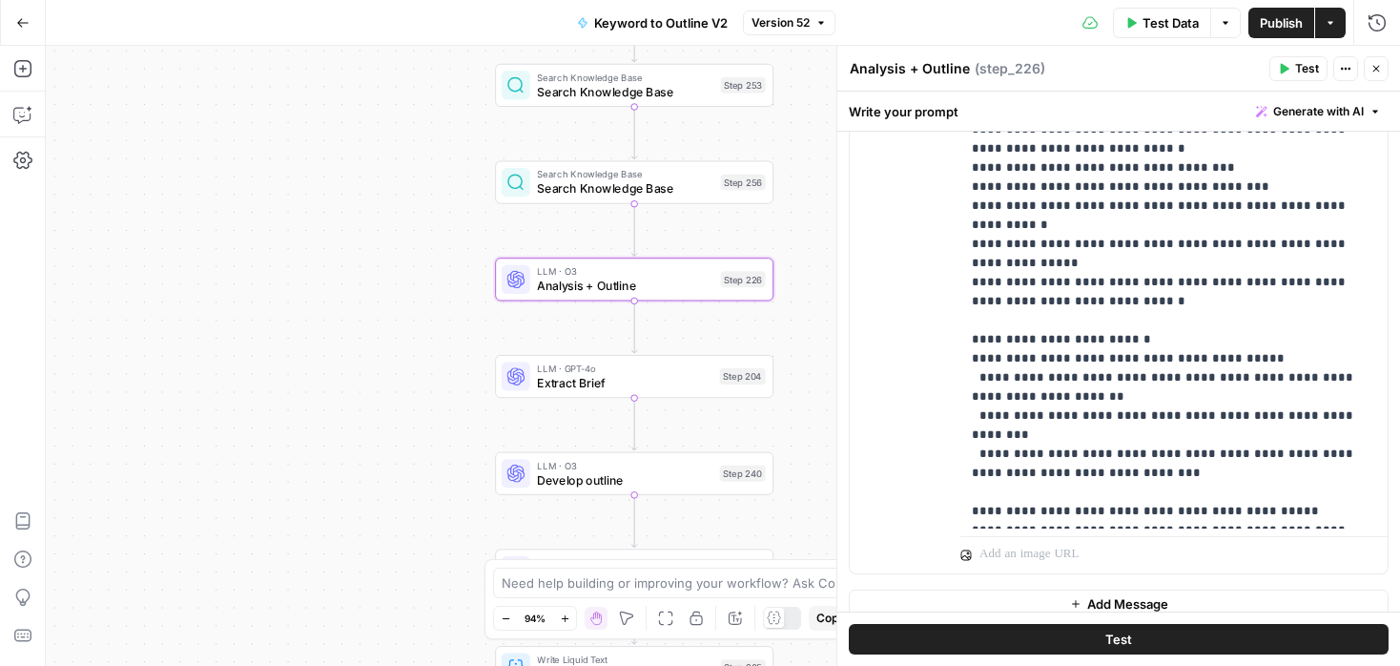
scroll to position [831, 0]
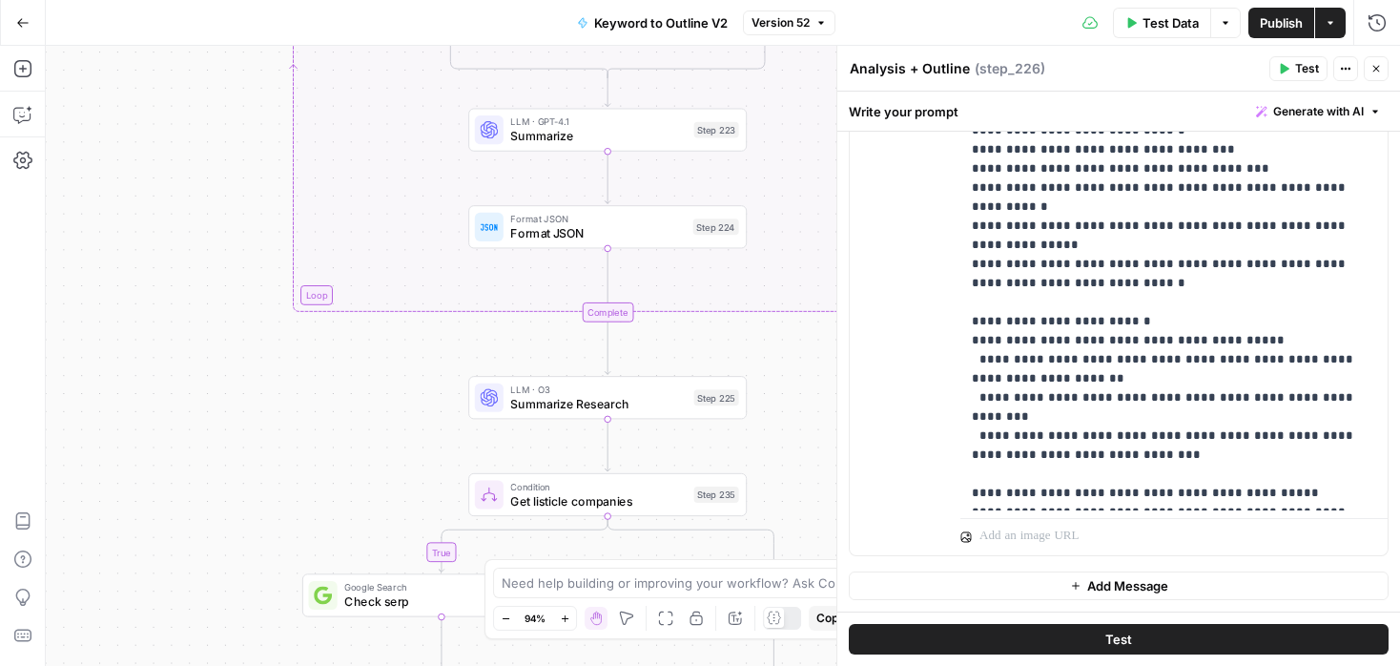
click at [684, 393] on span "LLM · O3" at bounding box center [598, 389] width 176 height 14
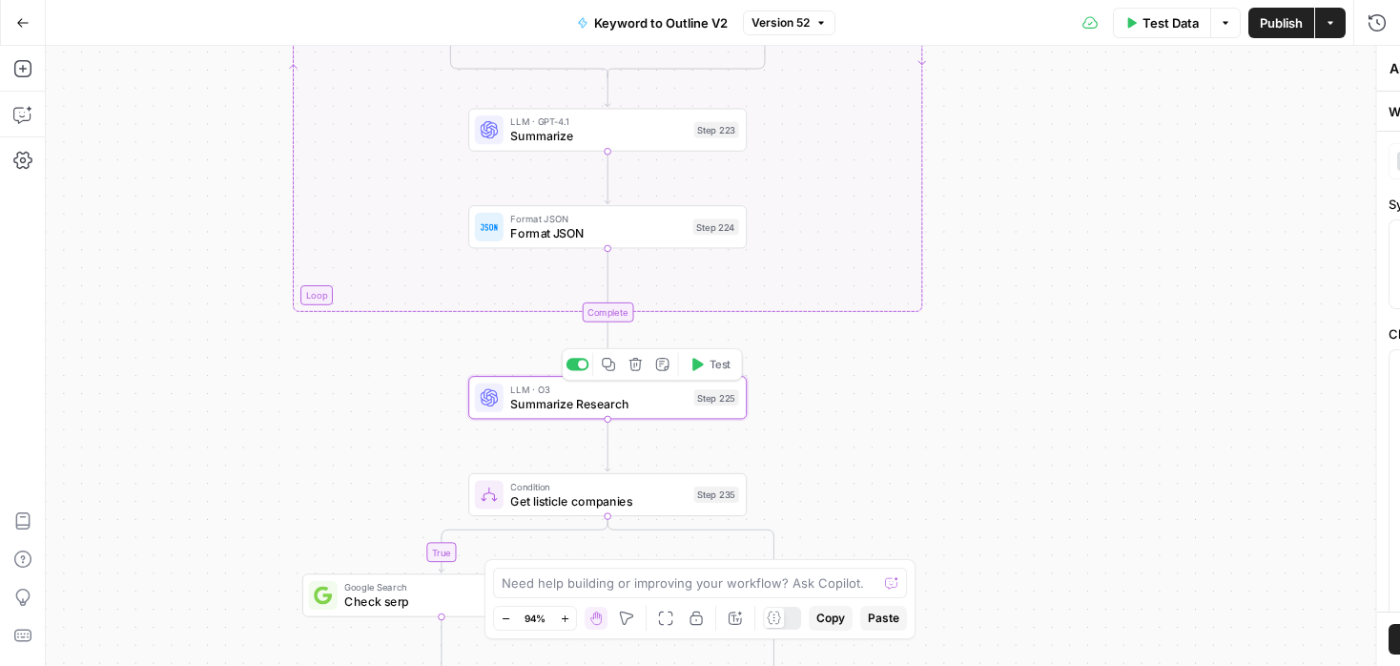
type textarea "Summarize Research"
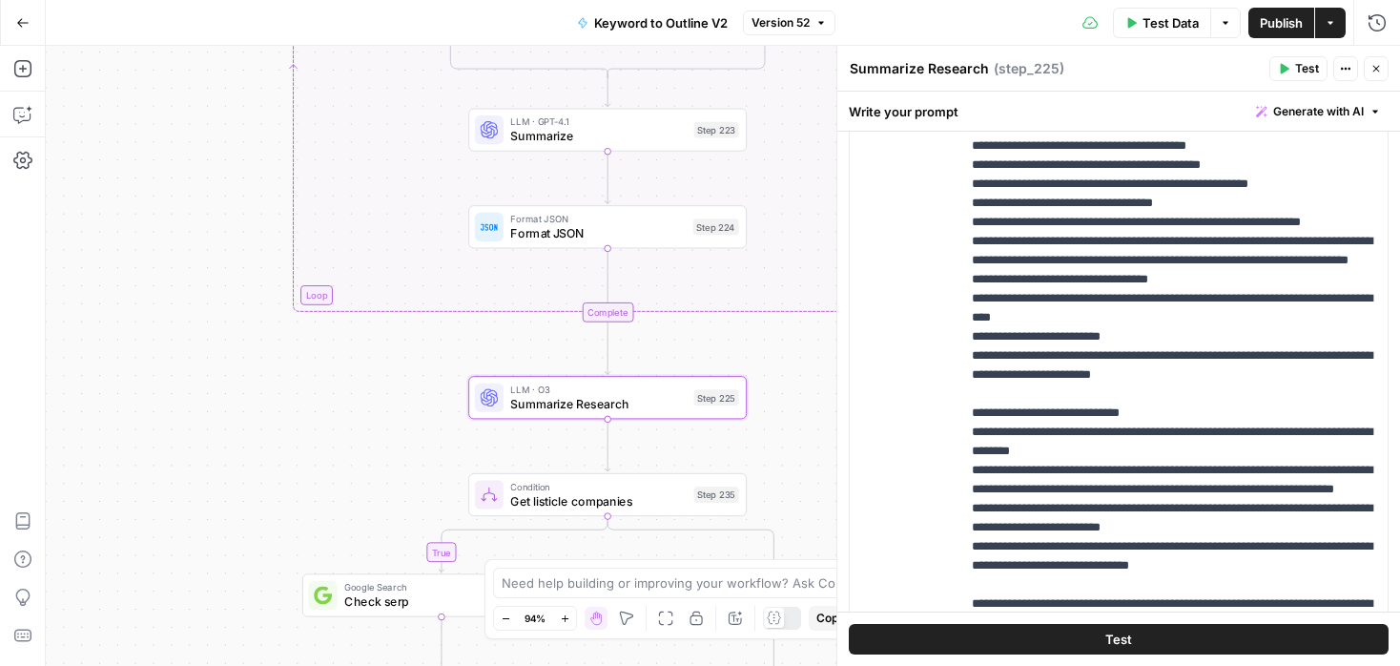
scroll to position [617, 0]
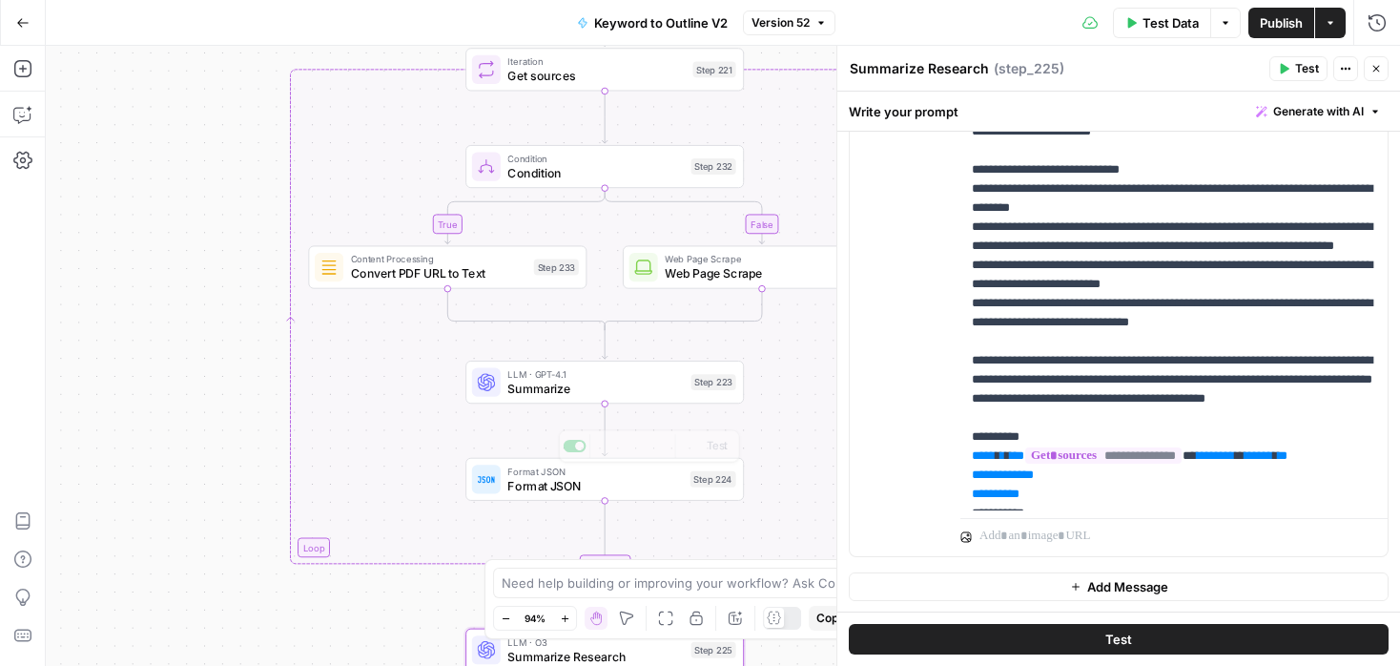
click at [668, 387] on span "Summarize" at bounding box center [595, 389] width 176 height 18
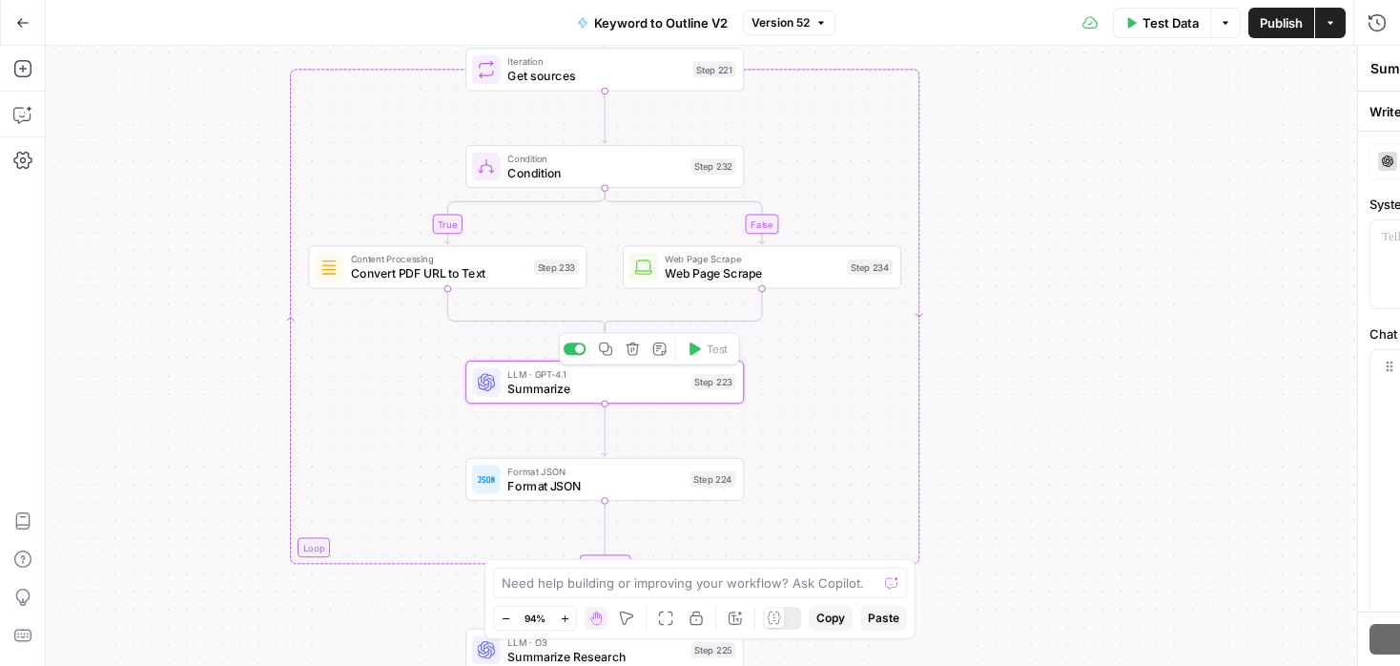
type textarea "Summarize"
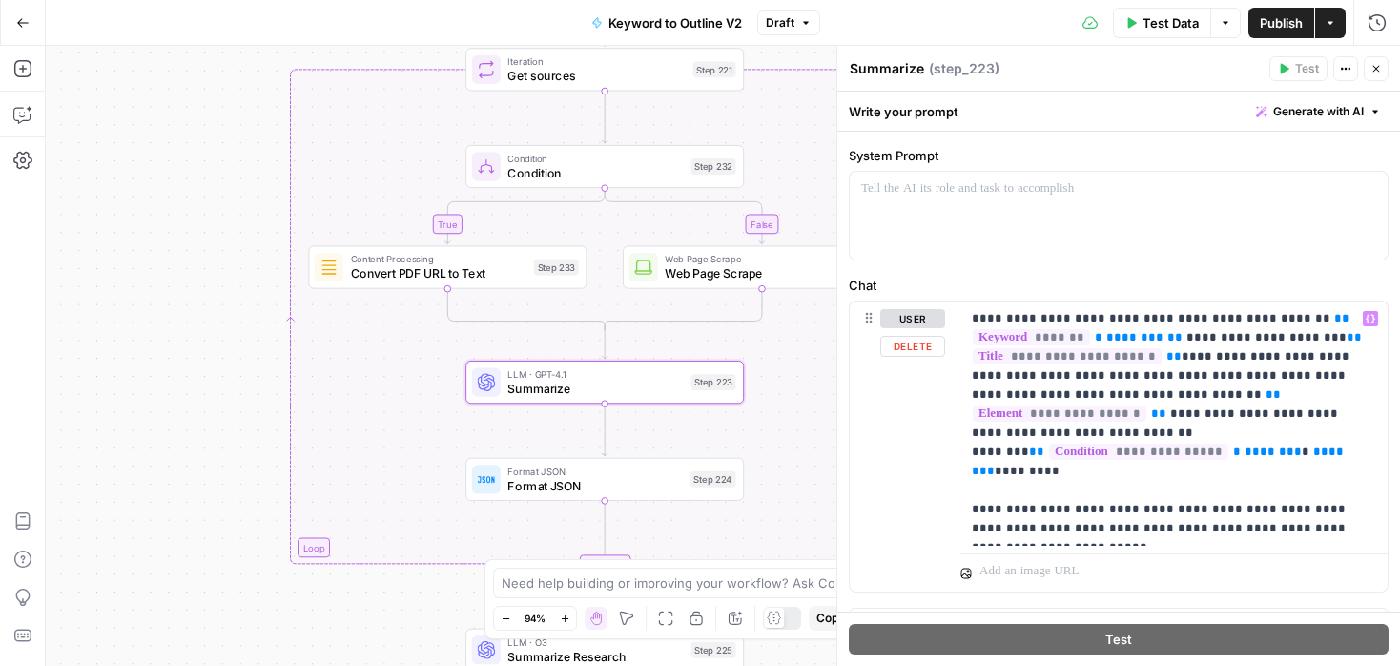
scroll to position [85, 0]
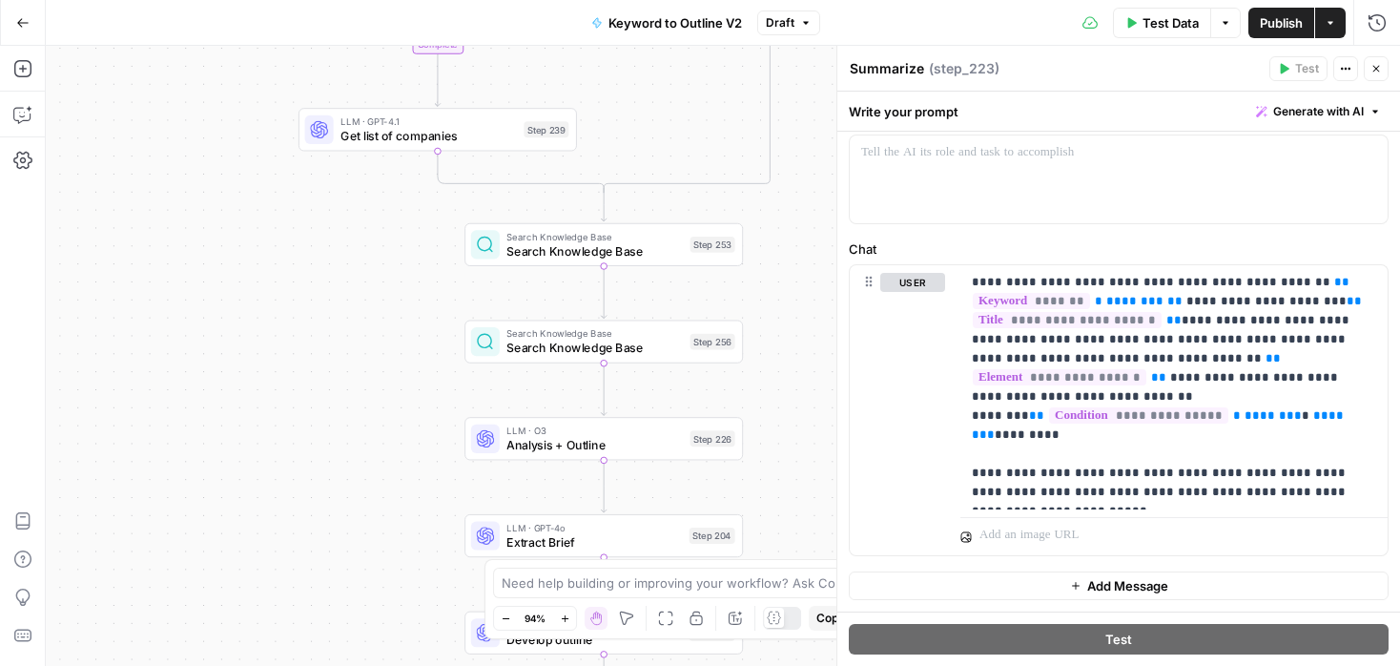
click at [23, 19] on icon "button" at bounding box center [22, 22] width 13 height 13
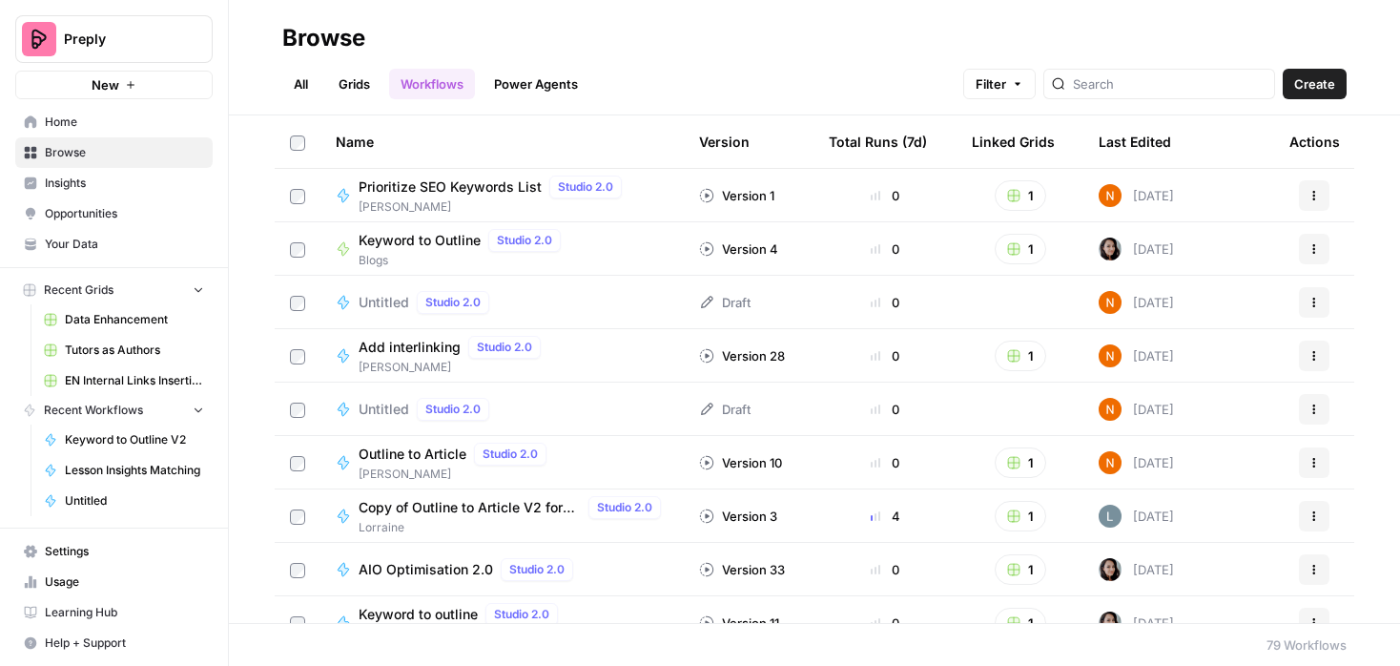
click at [95, 158] on span "Browse" at bounding box center [124, 152] width 159 height 17
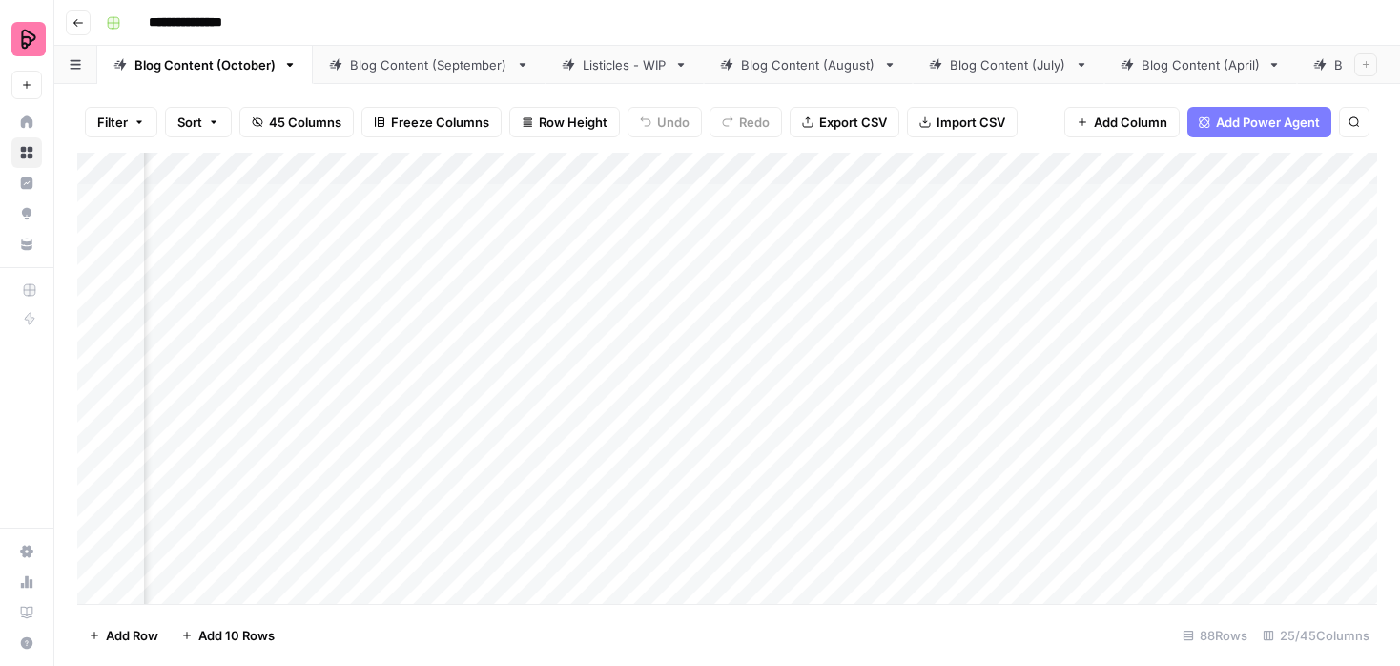
scroll to position [0, 546]
click at [1124, 167] on div "Add Column" at bounding box center [727, 378] width 1300 height 451
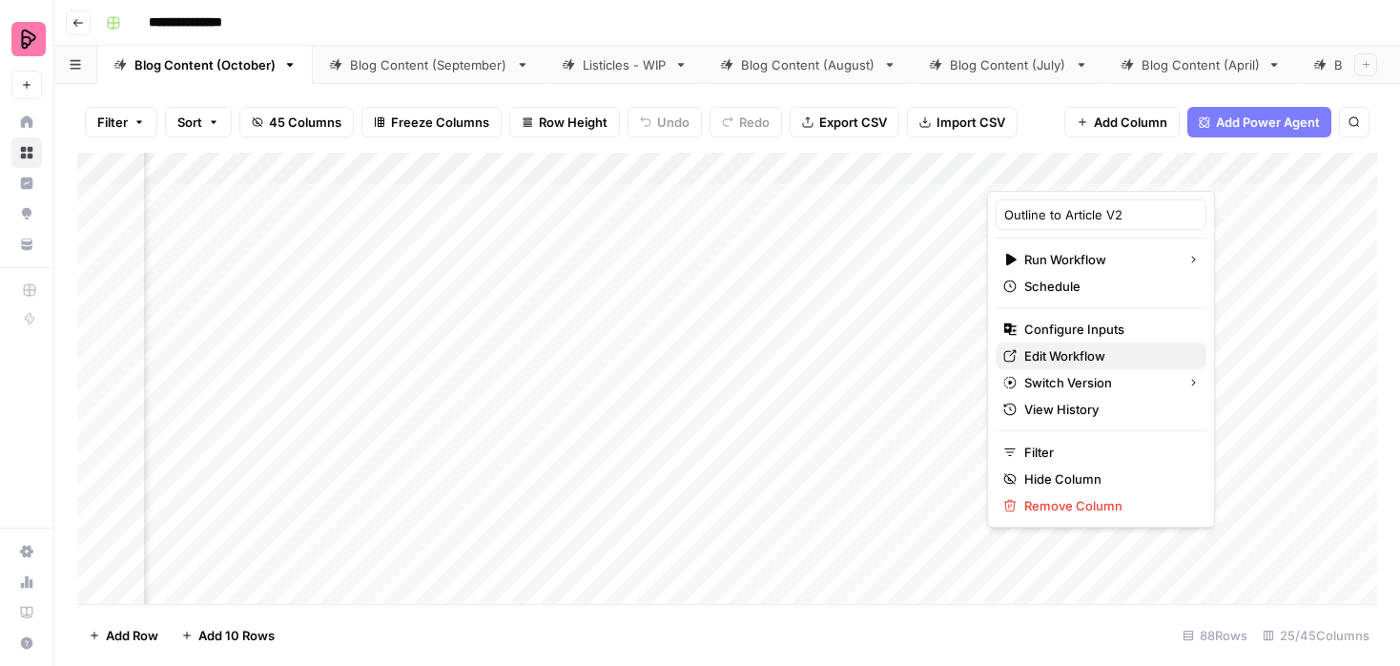
click at [1045, 353] on span "Edit Workflow" at bounding box center [1107, 355] width 167 height 19
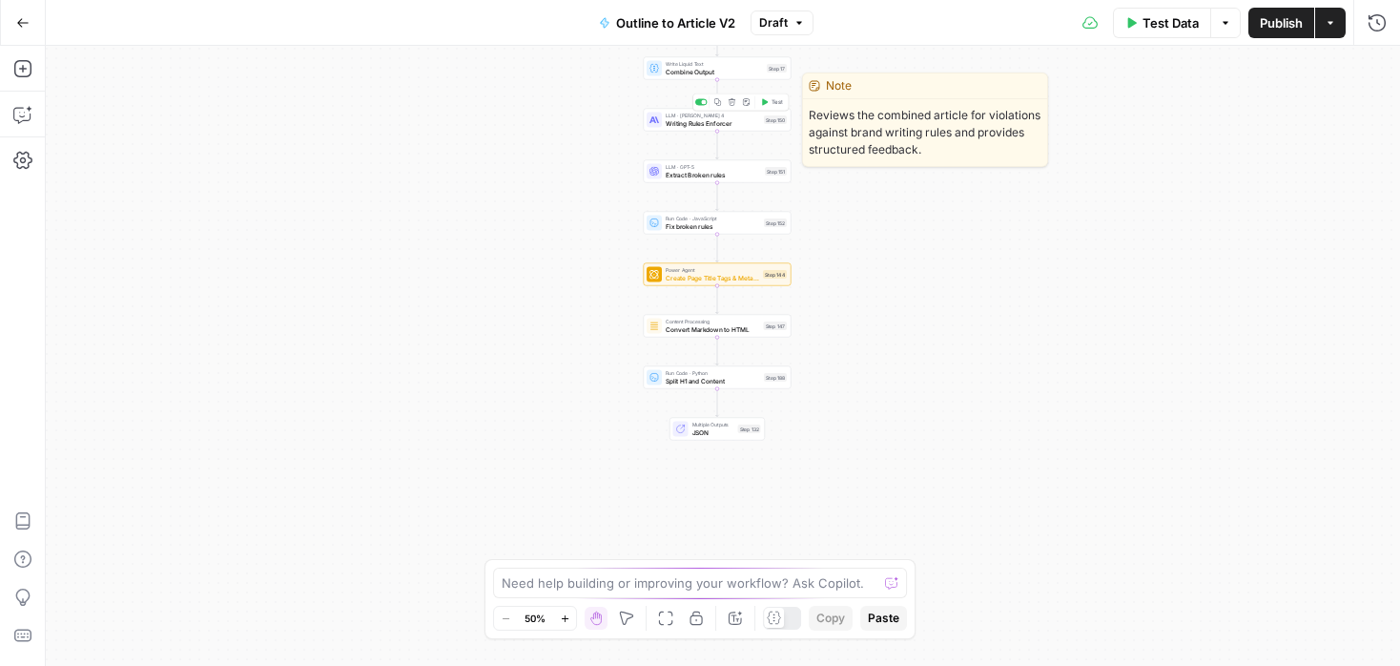
click at [747, 124] on span "Writing Rules Enforcer" at bounding box center [713, 123] width 94 height 10
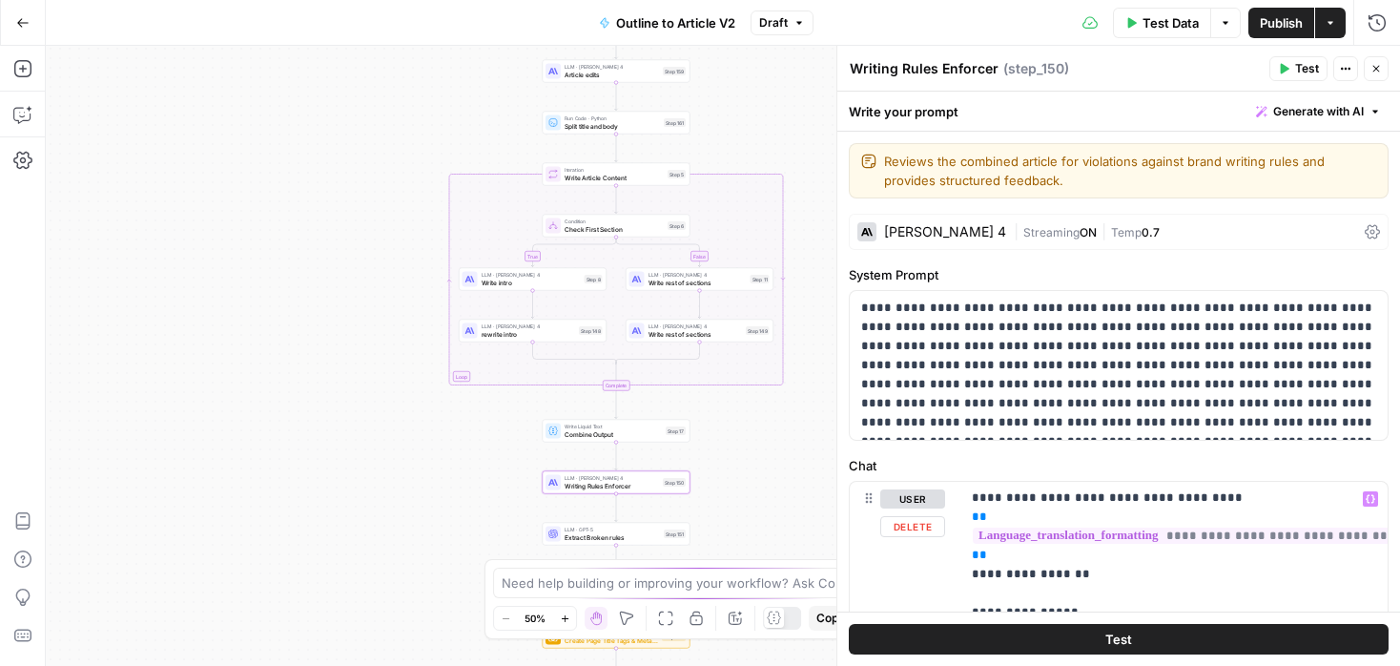
scroll to position [17, 0]
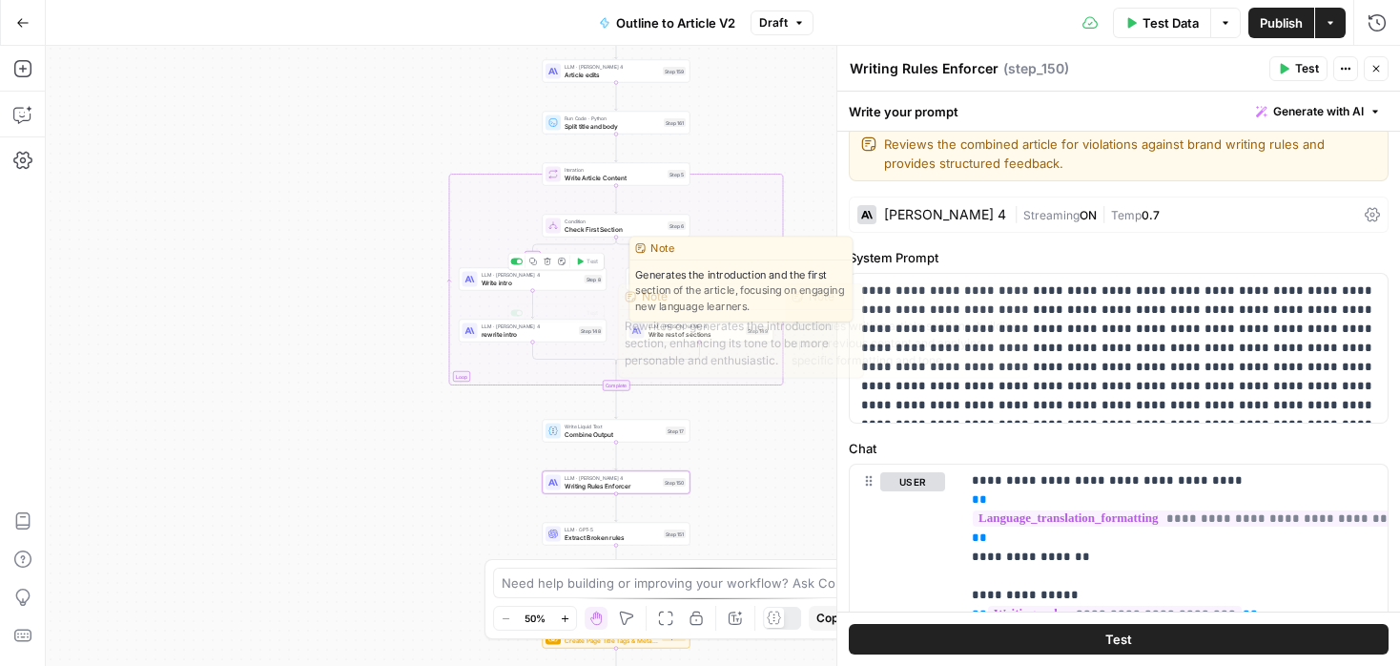
click at [554, 281] on span "Write intro" at bounding box center [531, 283] width 99 height 10
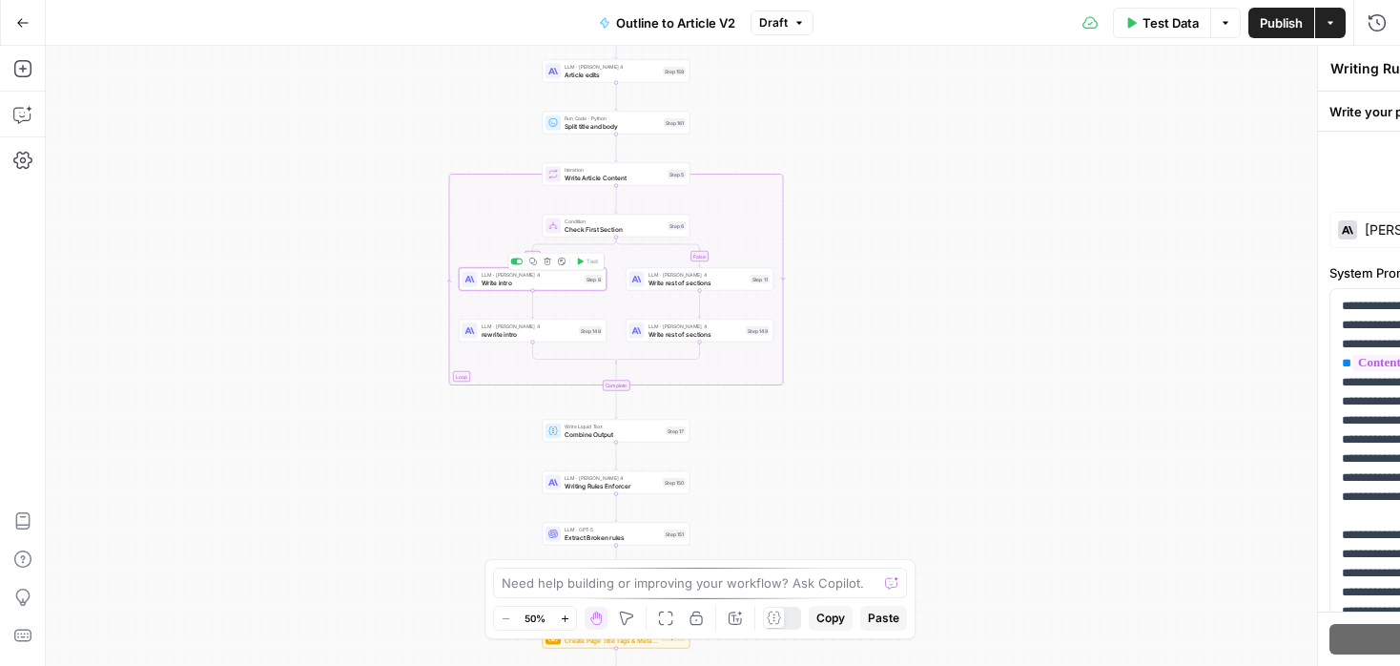
type textarea "Write intro"
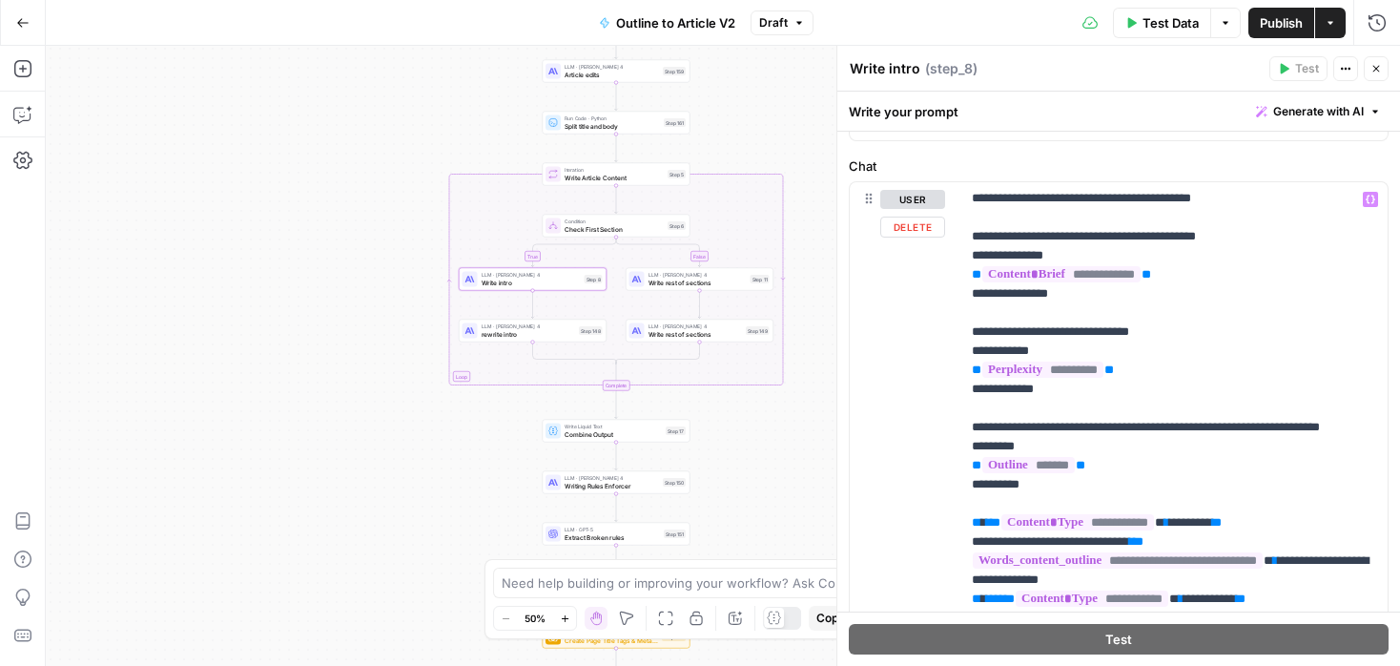
scroll to position [113, 0]
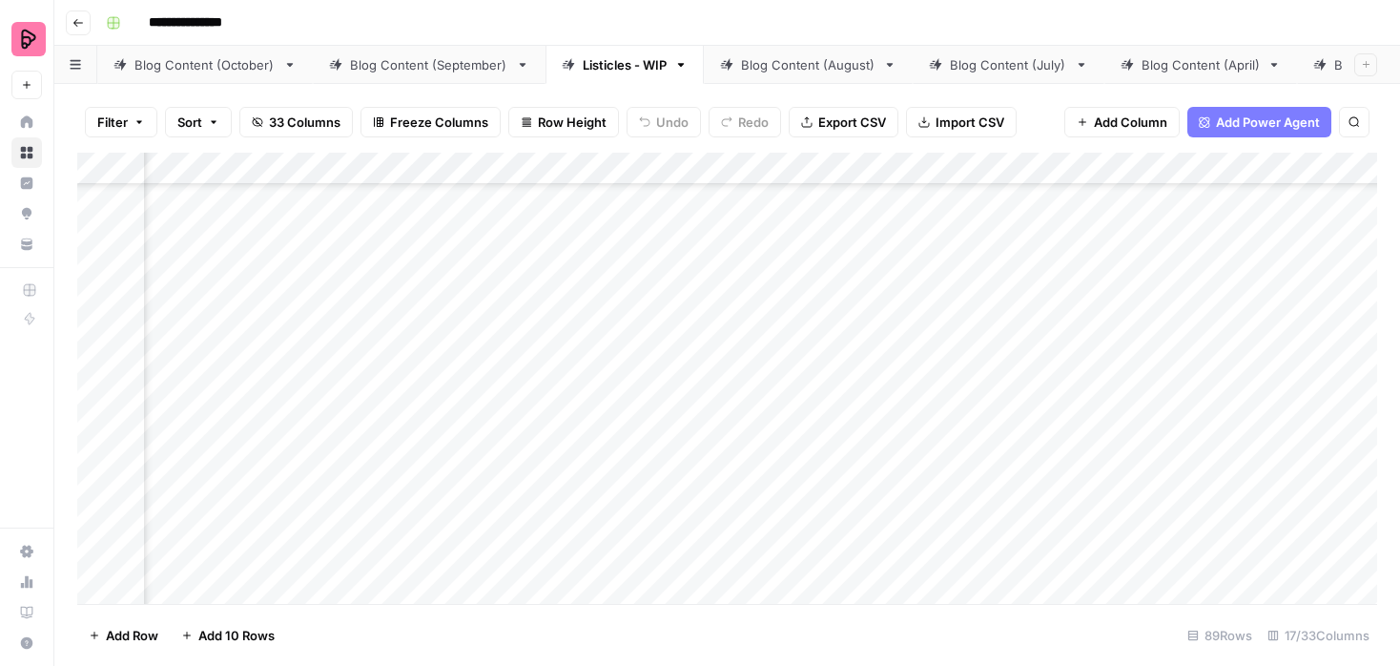
scroll to position [367, 782]
click at [645, 324] on div "Add Column" at bounding box center [727, 378] width 1300 height 451
click at [636, 378] on div "Add Column" at bounding box center [727, 378] width 1300 height 451
click at [1070, 388] on div "Add Column" at bounding box center [727, 378] width 1300 height 451
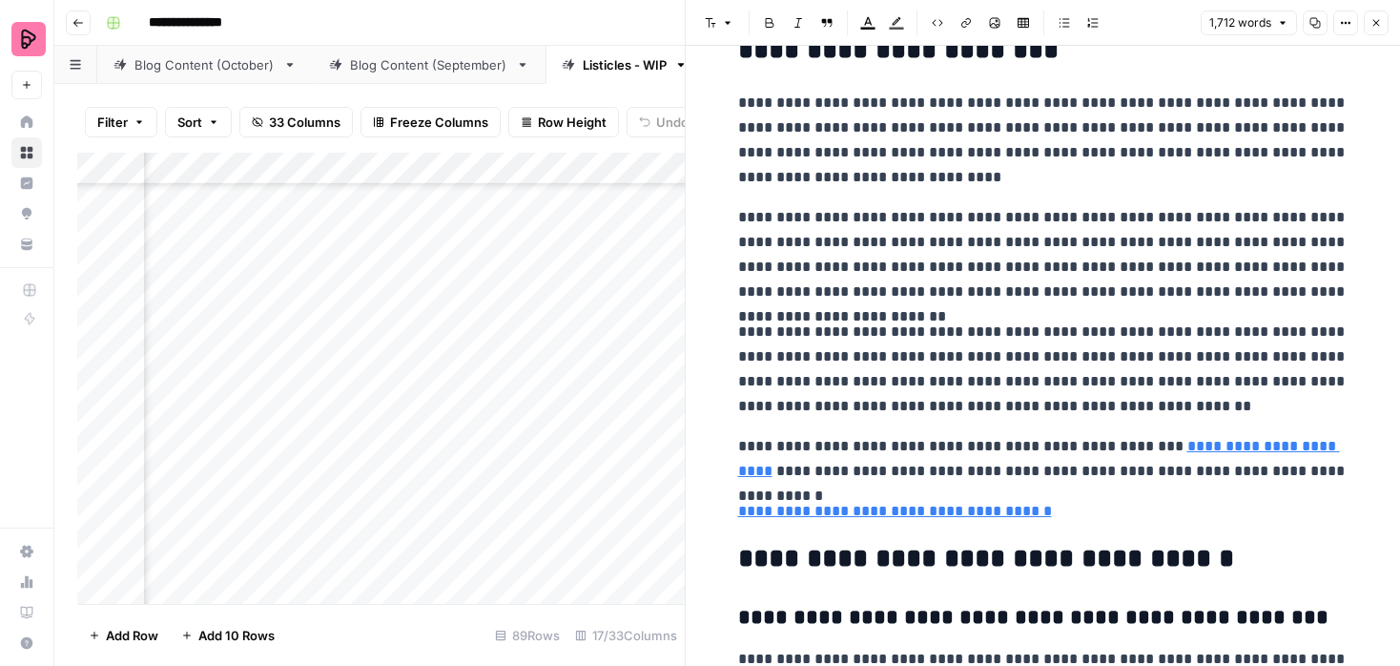
scroll to position [9533, 0]
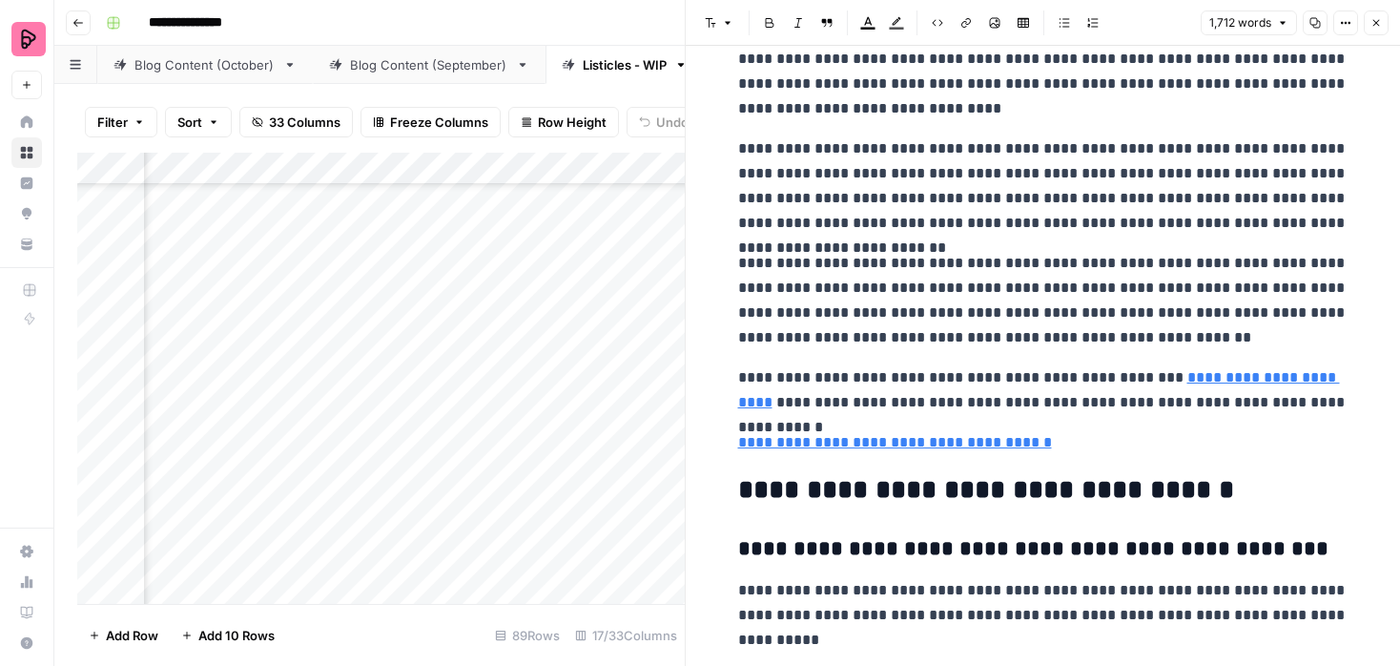
click at [1377, 21] on icon "button" at bounding box center [1375, 22] width 11 height 11
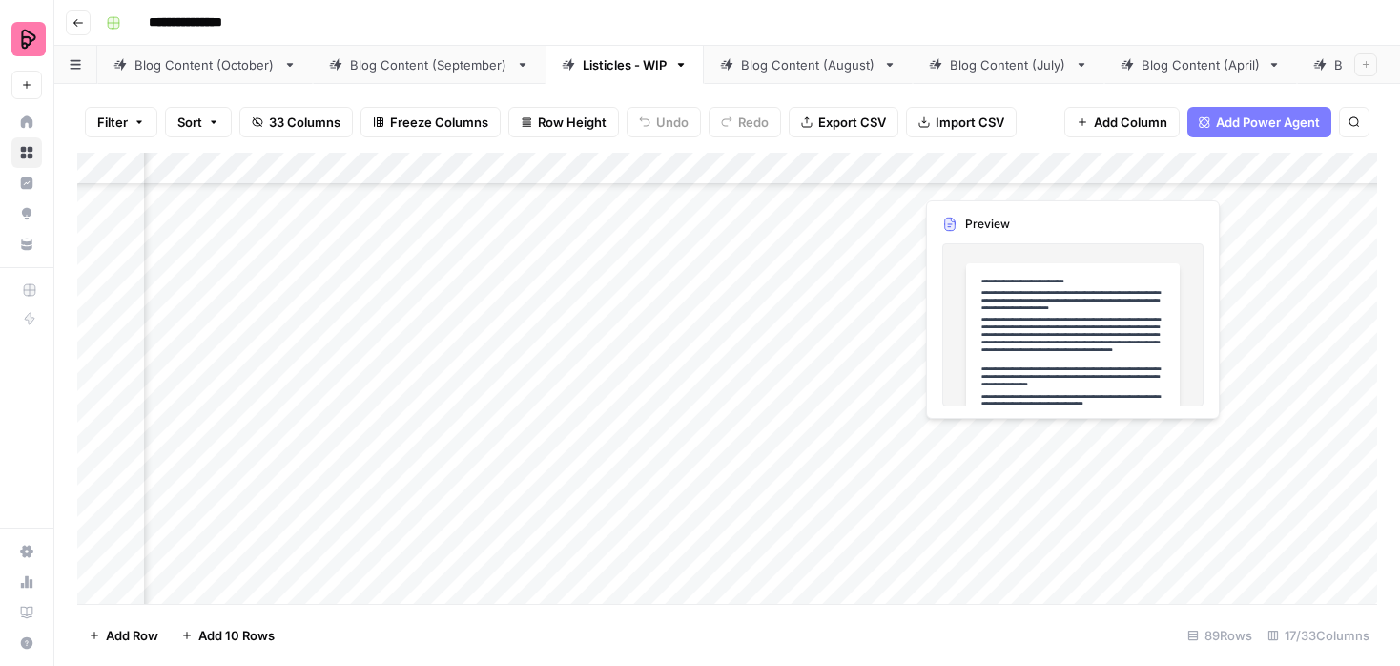
click at [1072, 437] on div "Add Column" at bounding box center [727, 378] width 1300 height 451
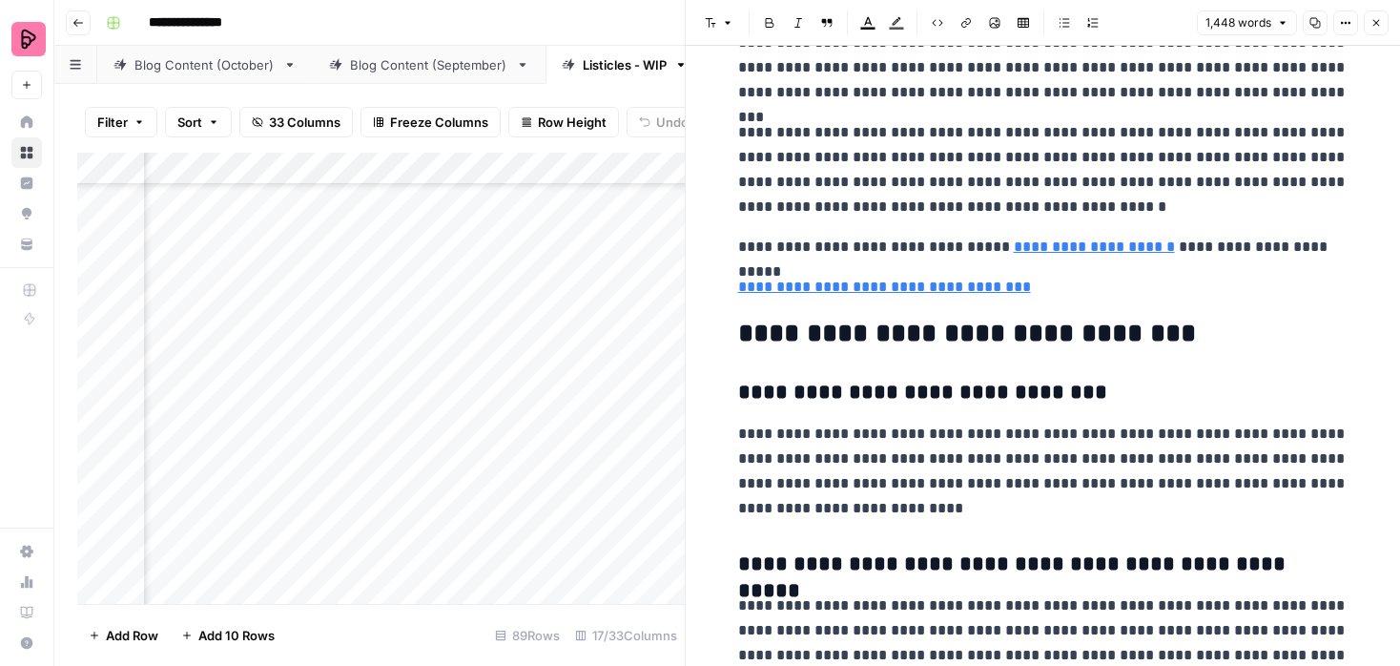
scroll to position [6925, 0]
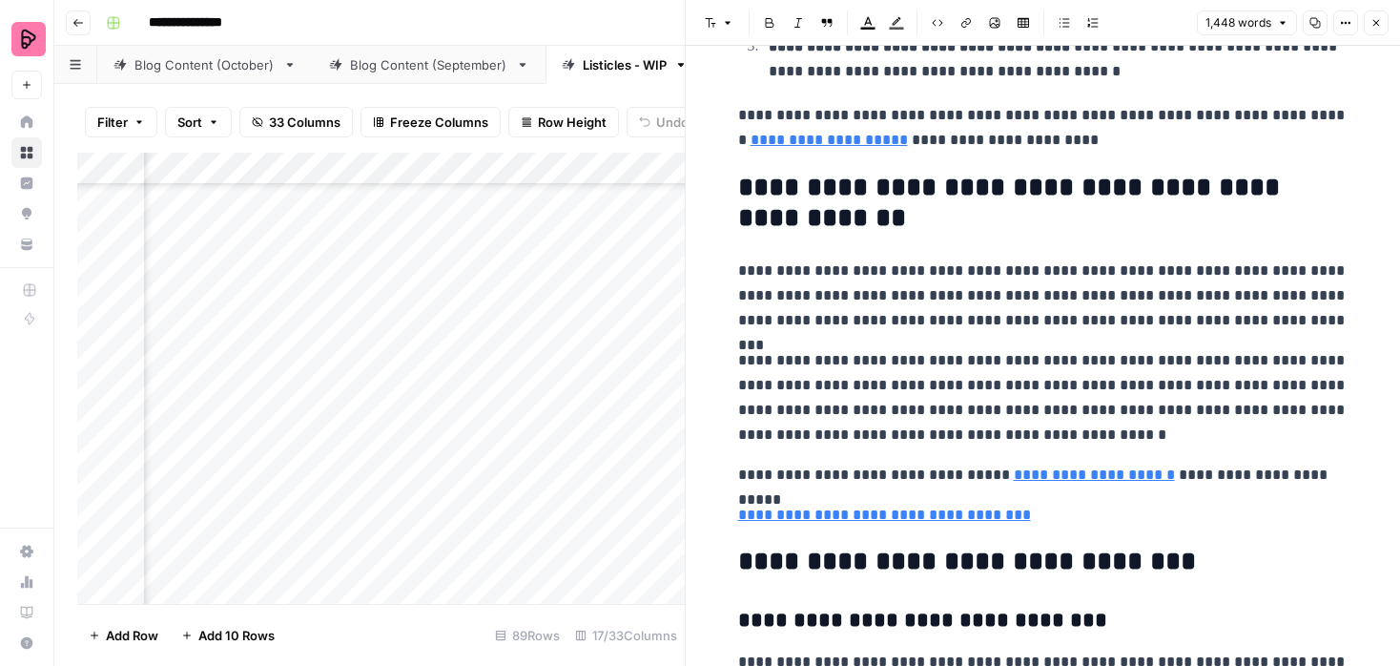
click at [1377, 22] on icon "button" at bounding box center [1375, 22] width 11 height 11
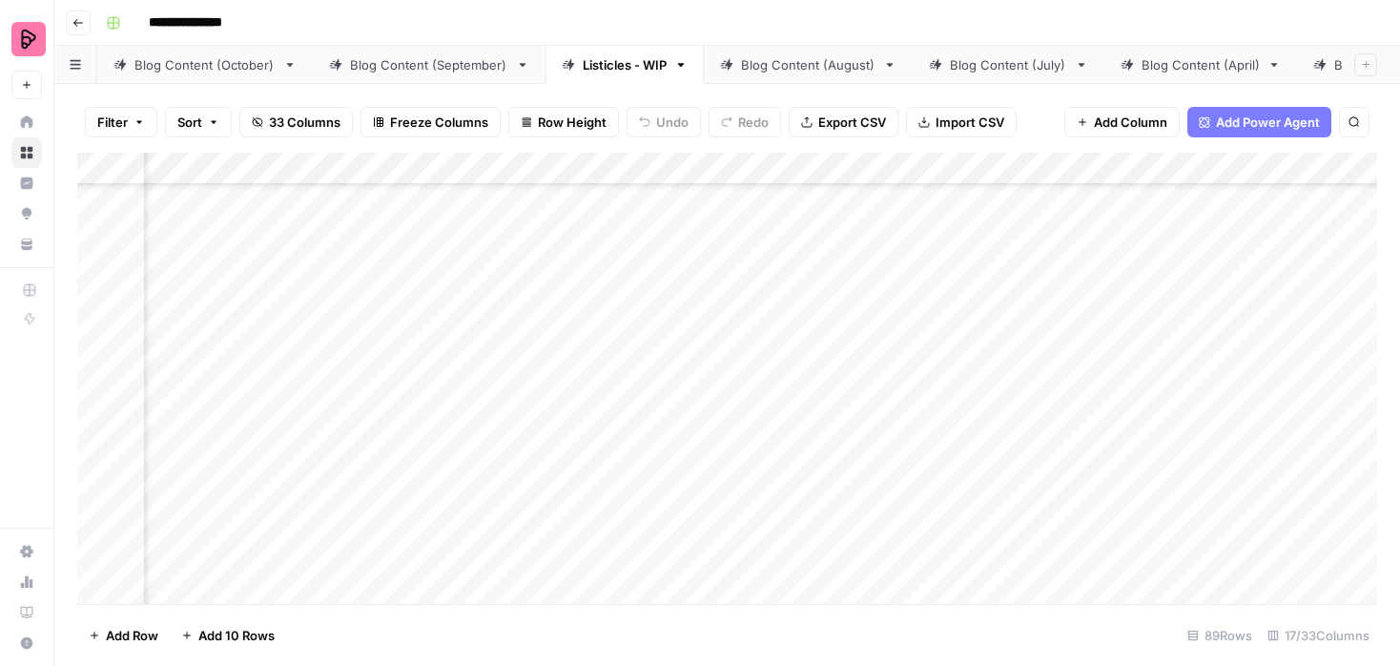
click at [167, 68] on div "Blog Content (October)" at bounding box center [204, 64] width 141 height 19
